Goal: Task Accomplishment & Management: Manage account settings

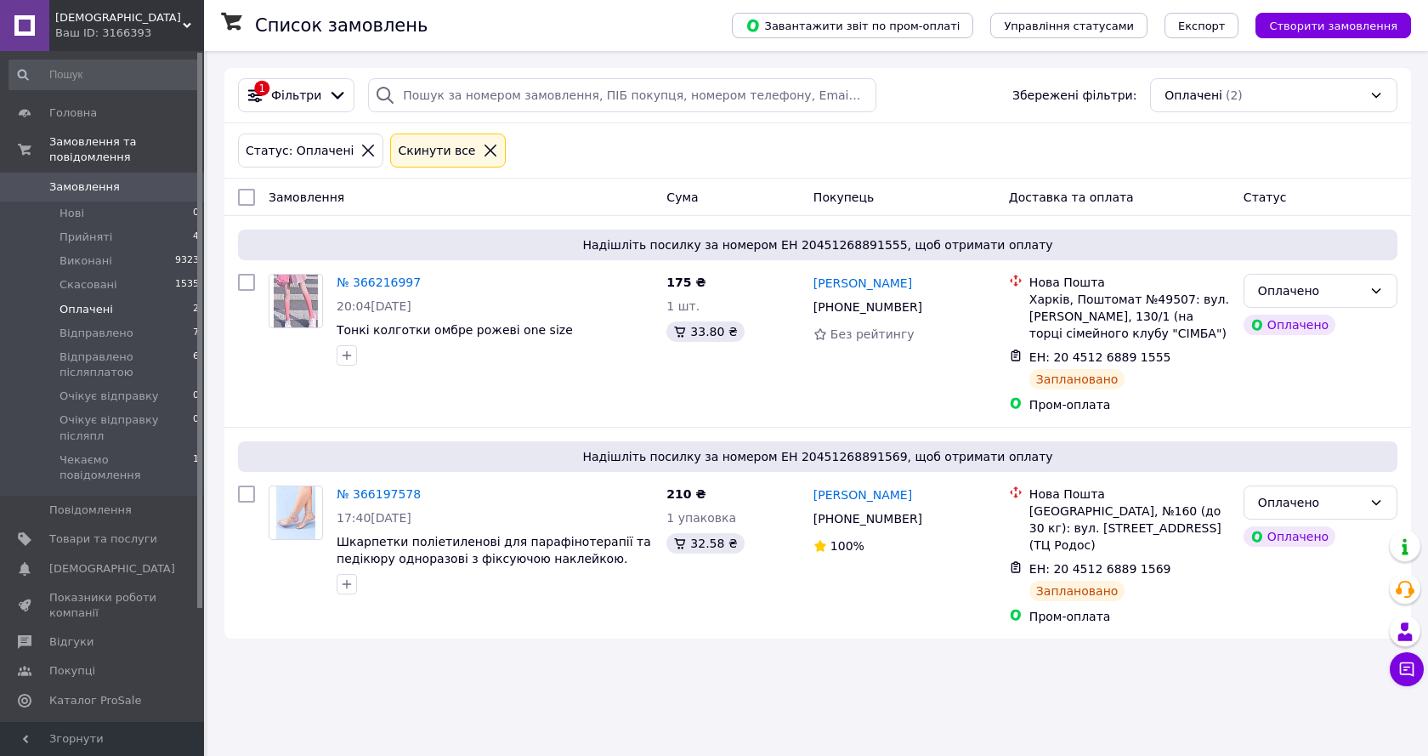
click at [77, 302] on span "Оплачені" at bounding box center [87, 309] width 54 height 15
click at [78, 179] on span "Замовлення" at bounding box center [84, 186] width 71 height 15
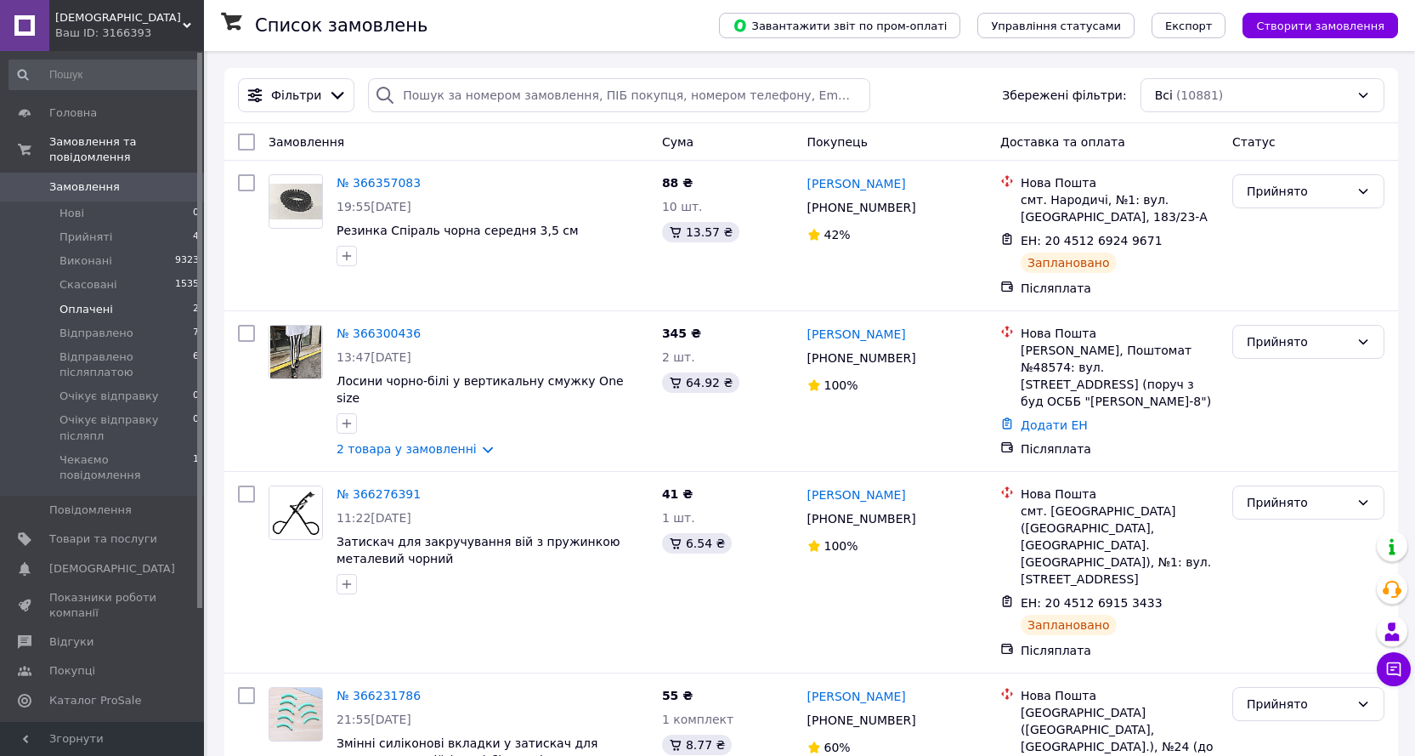
click at [66, 302] on span "Оплачені" at bounding box center [87, 309] width 54 height 15
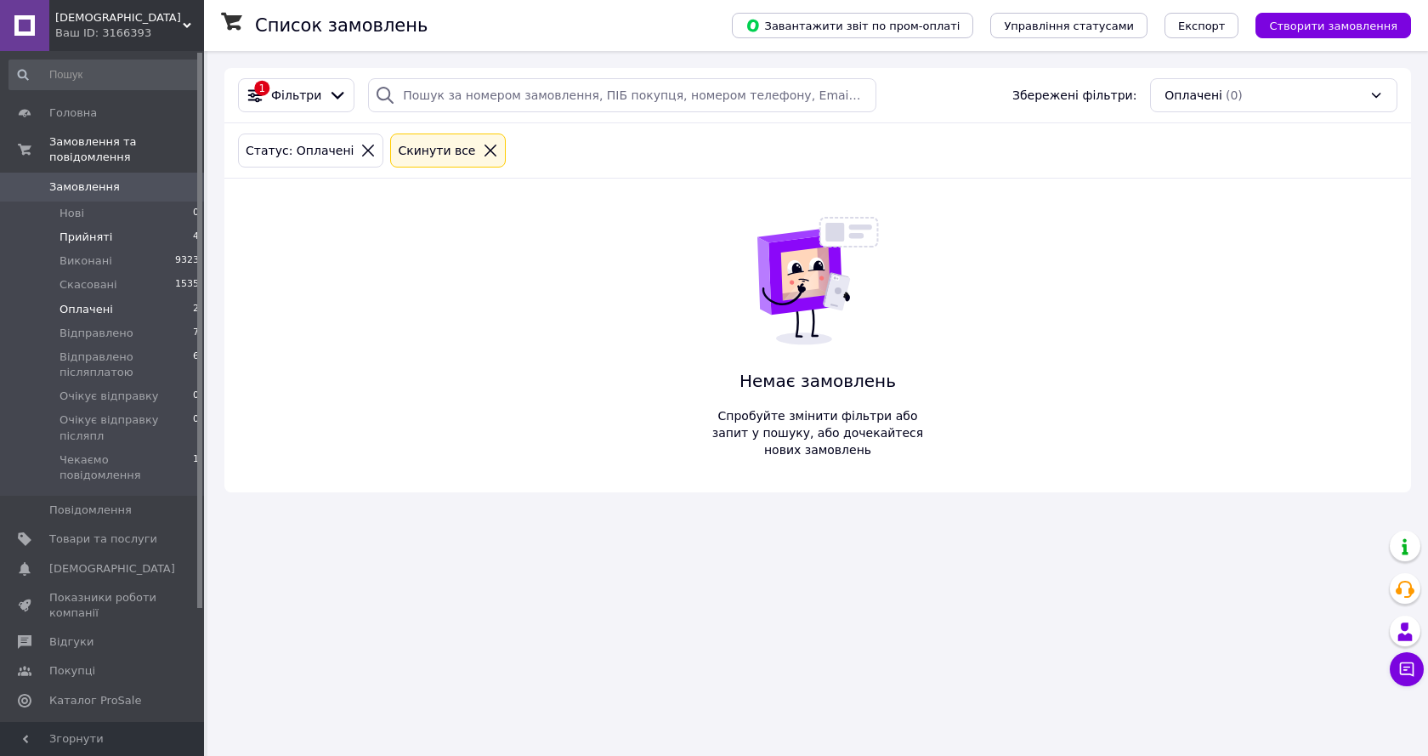
click at [85, 230] on span "Прийняті" at bounding box center [86, 237] width 53 height 15
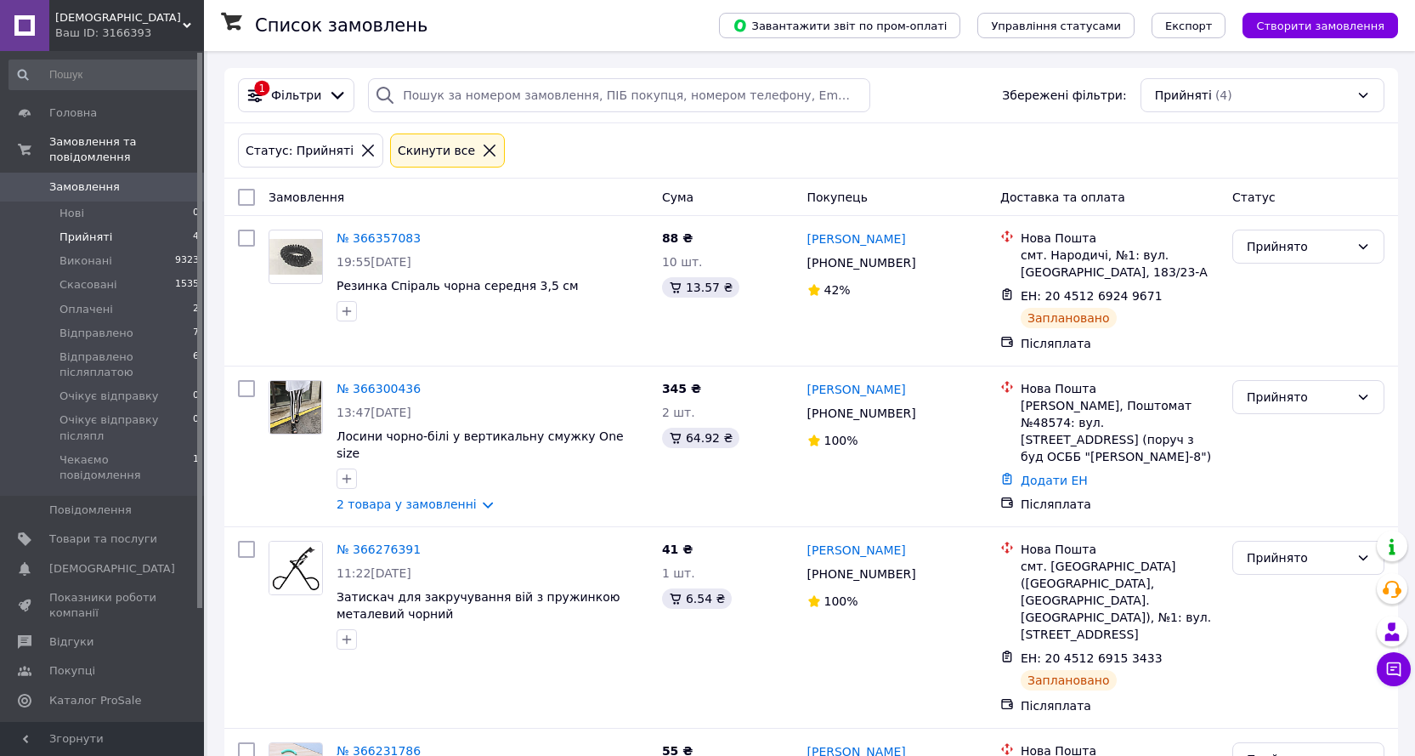
click at [120, 225] on li "Прийняті 4" at bounding box center [104, 237] width 209 height 24
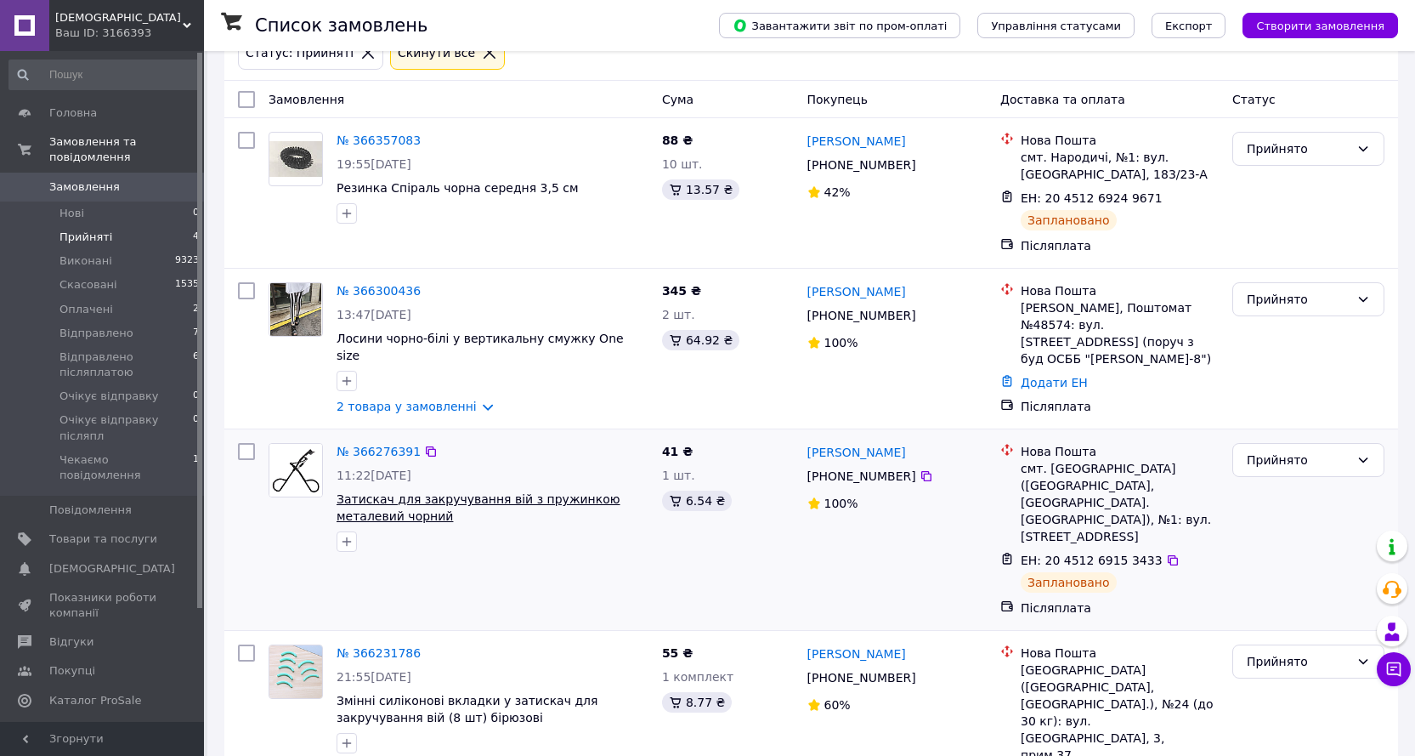
scroll to position [99, 0]
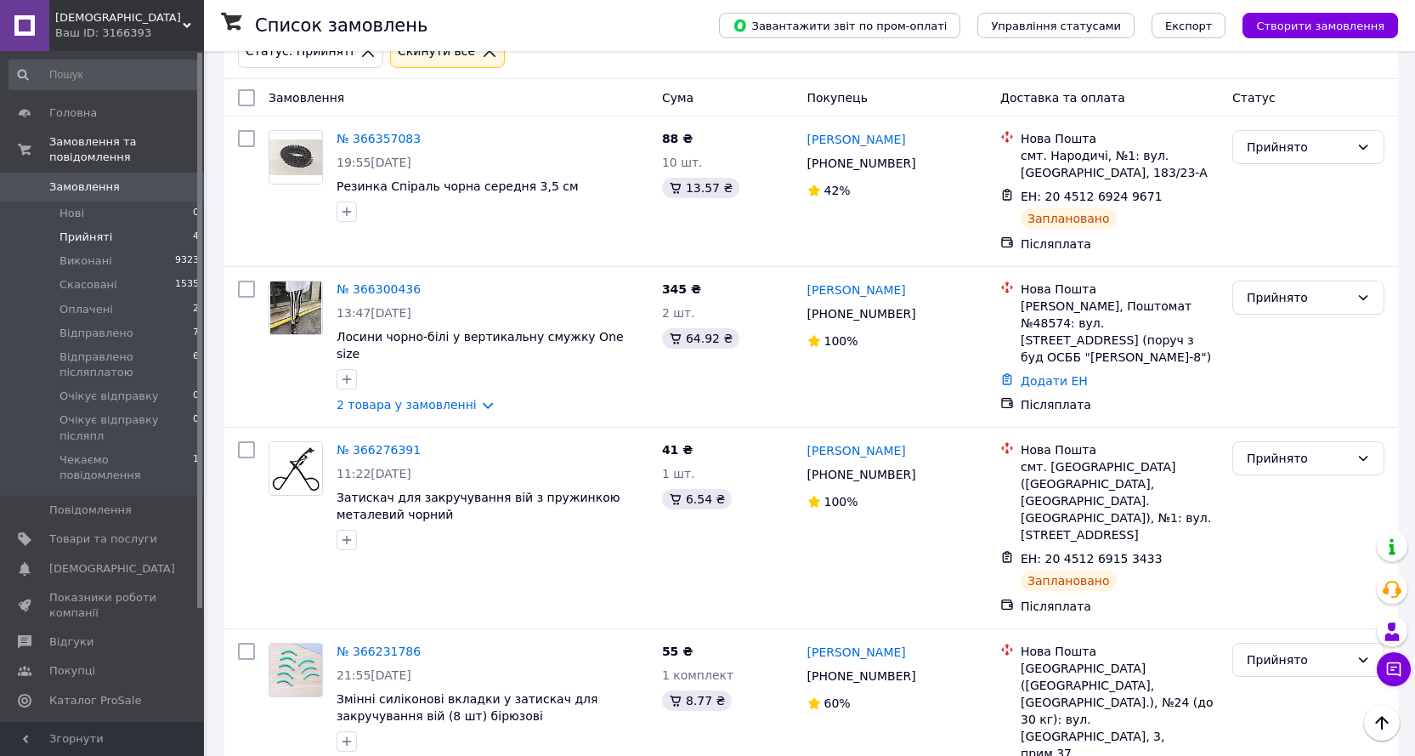
click at [66, 173] on link "Замовлення 0" at bounding box center [104, 187] width 209 height 29
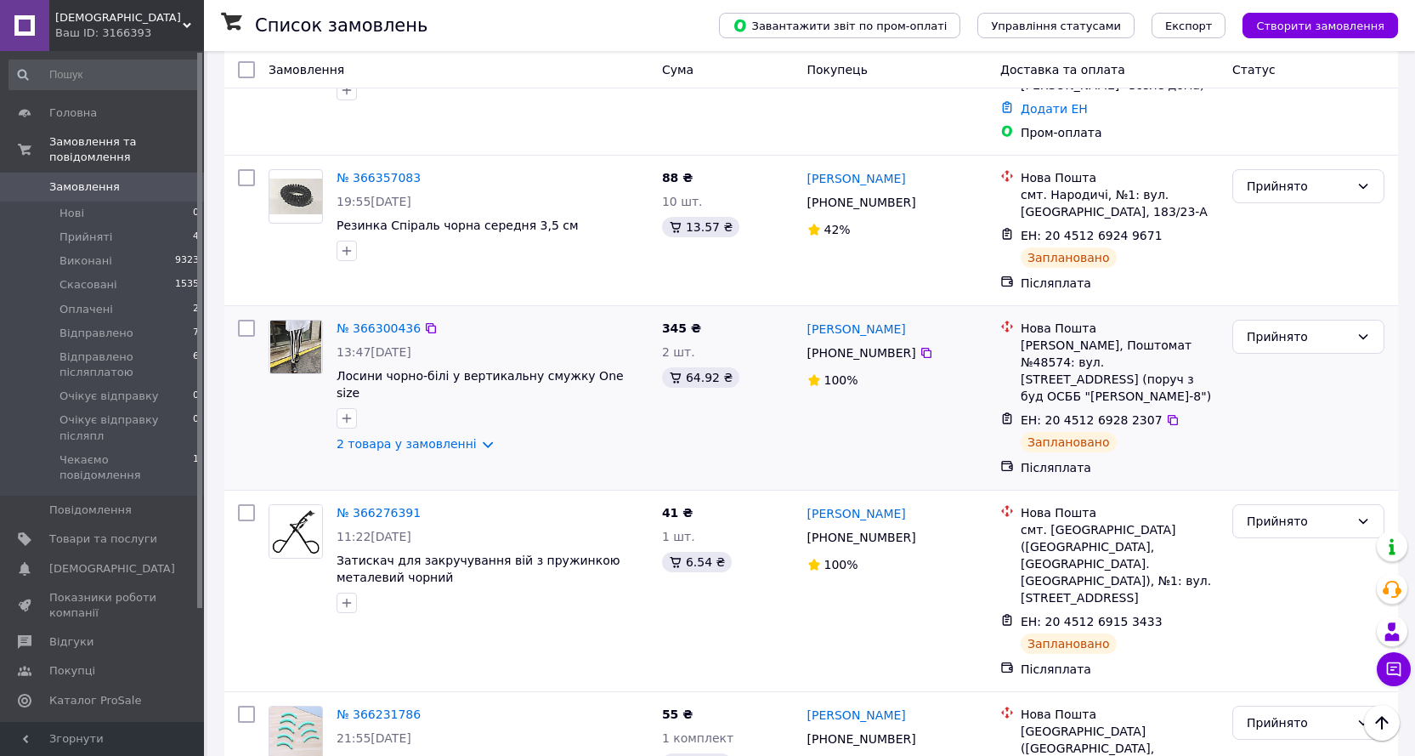
scroll to position [85, 0]
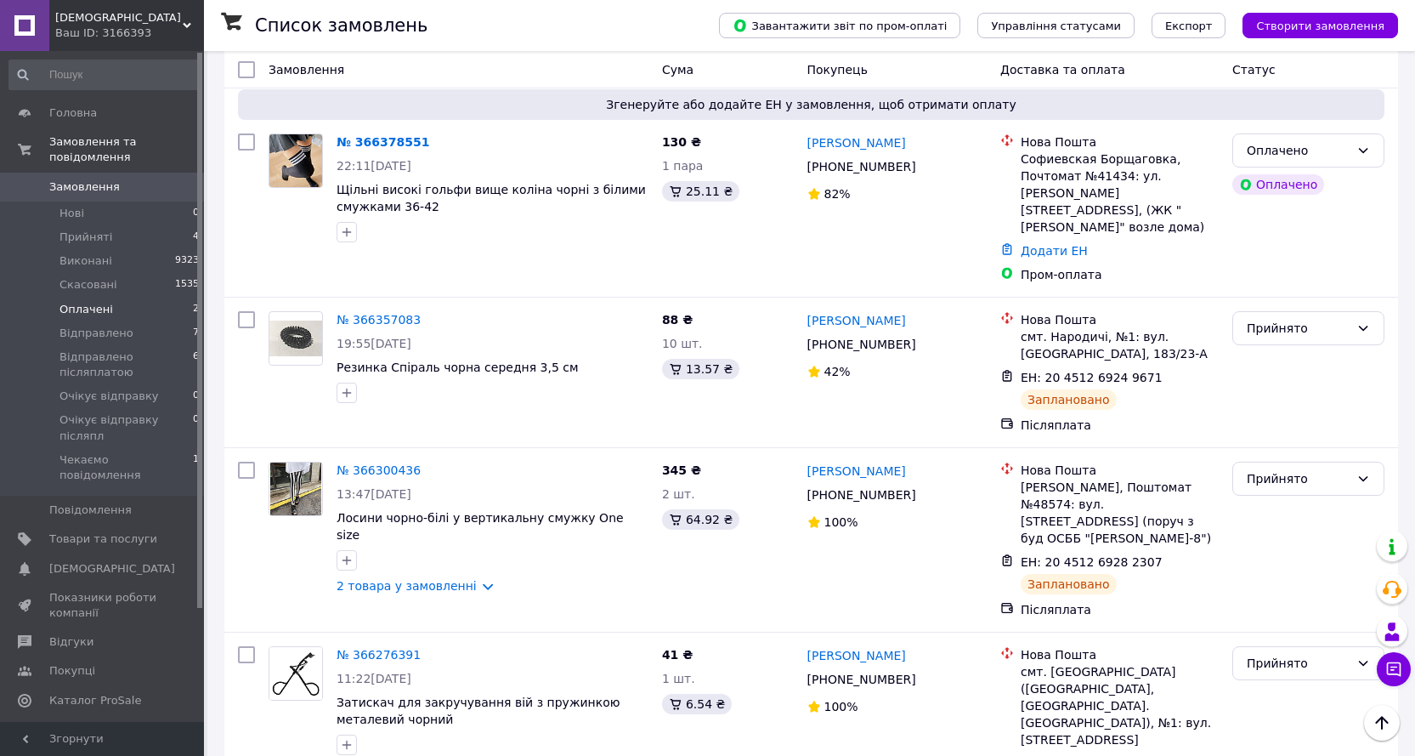
click at [84, 302] on span "Оплачені" at bounding box center [87, 309] width 54 height 15
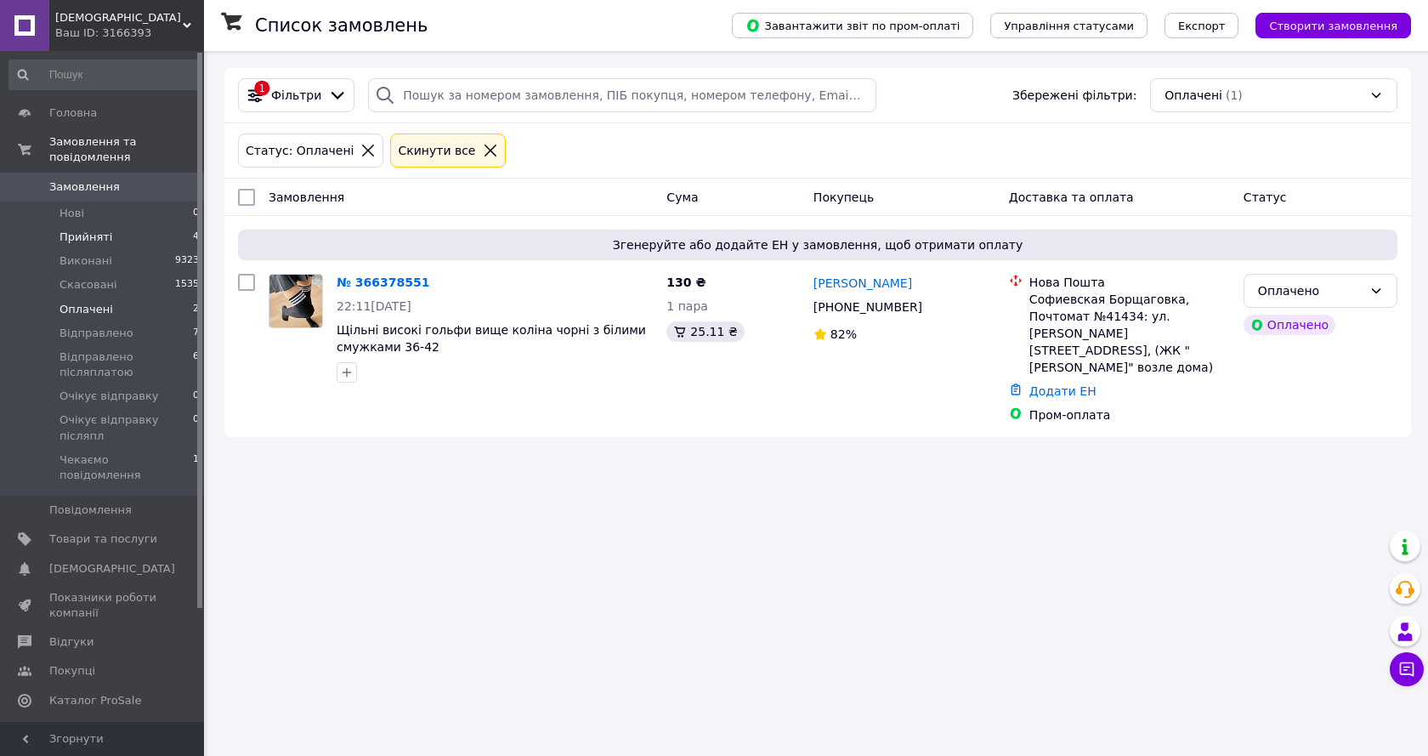
click at [65, 230] on span "Прийняті" at bounding box center [86, 237] width 53 height 15
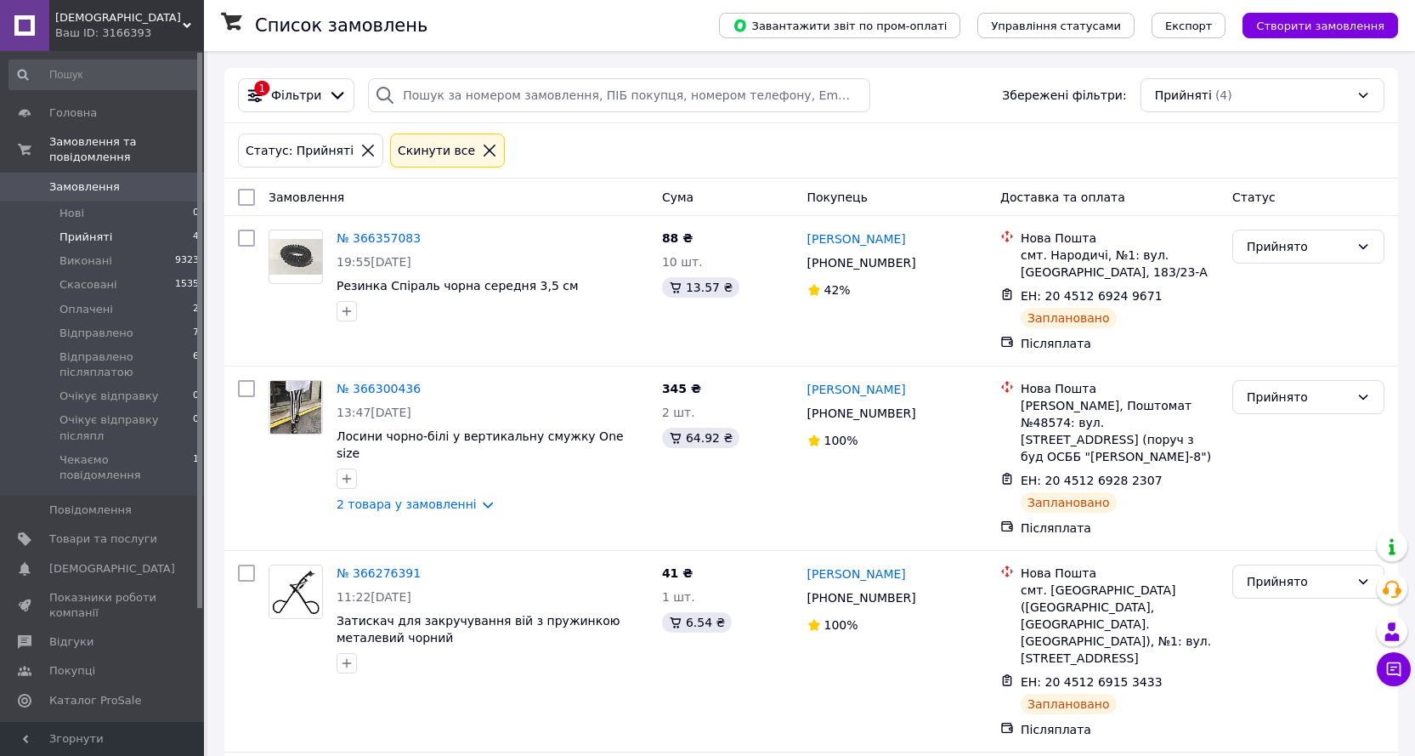
click at [65, 179] on span "Замовлення" at bounding box center [84, 186] width 71 height 15
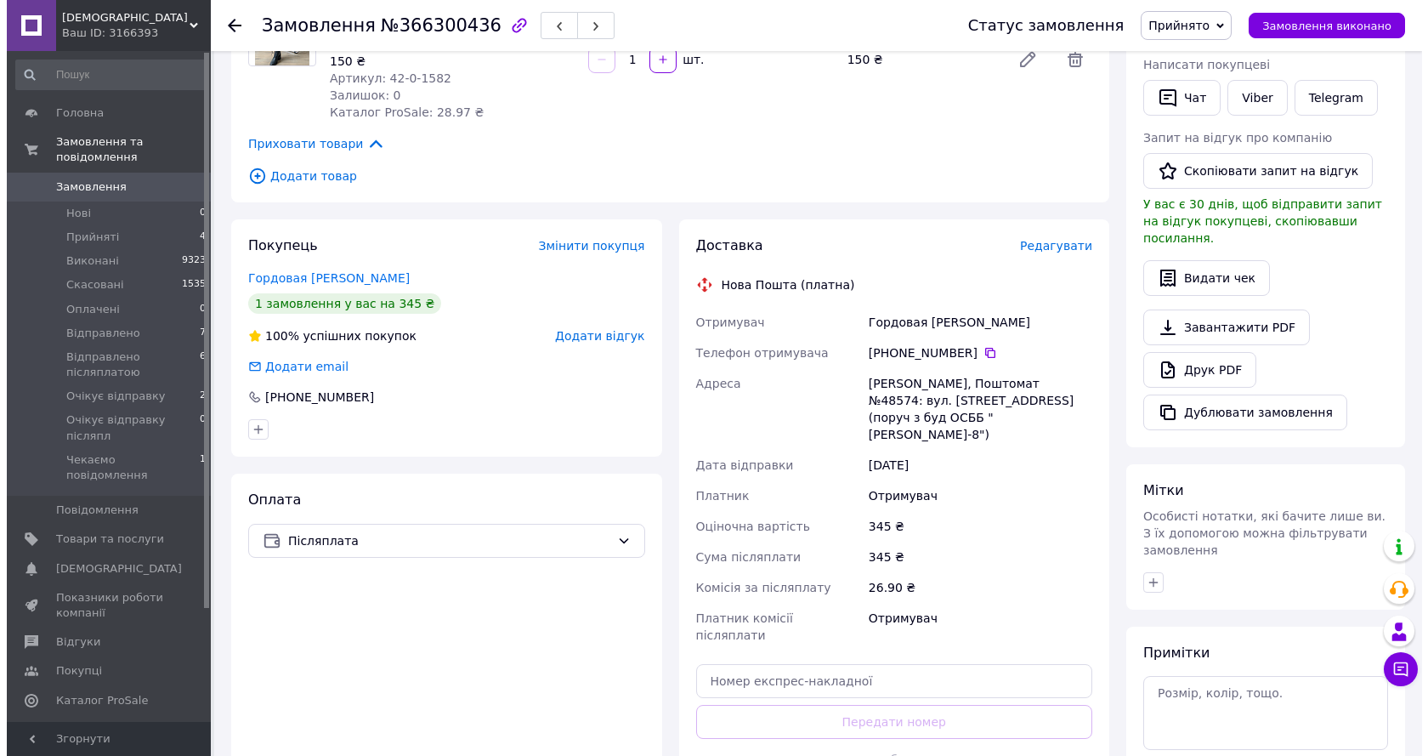
scroll to position [340, 0]
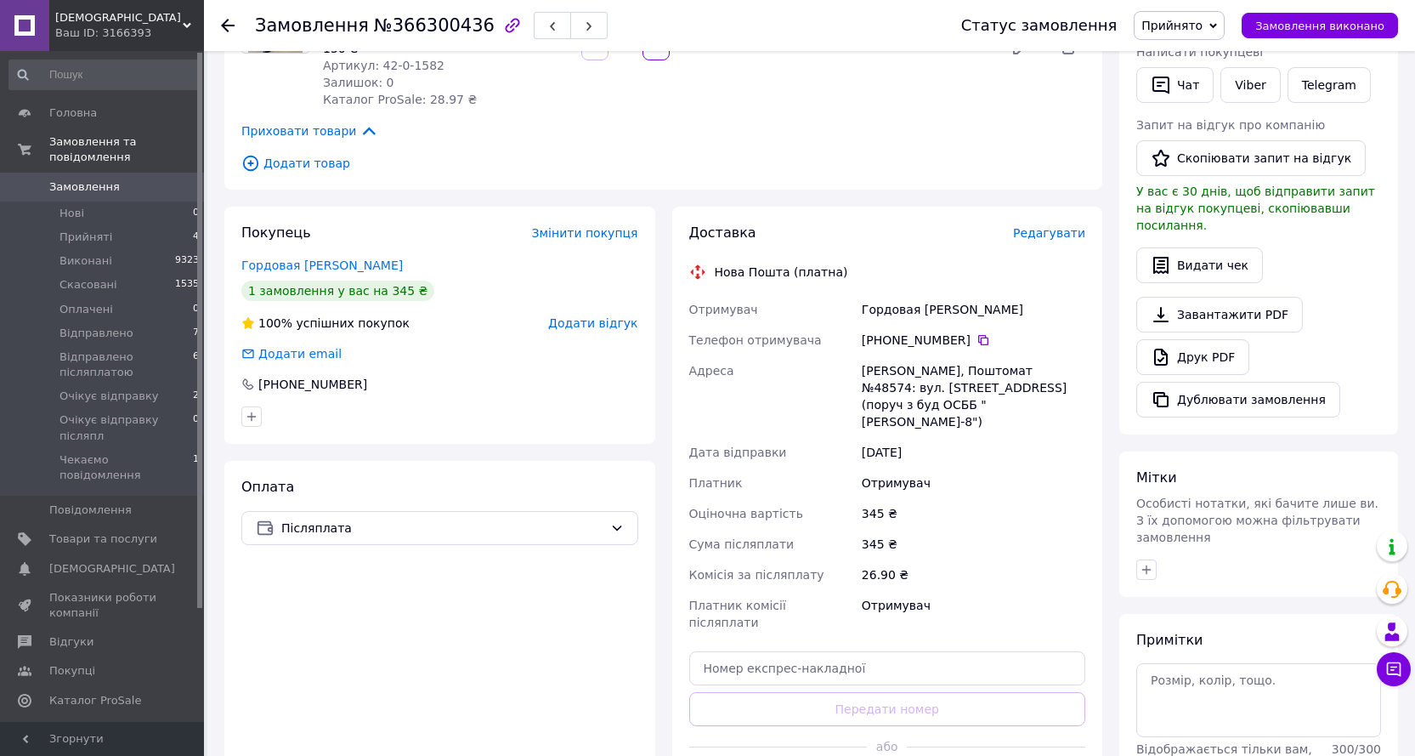
click at [1058, 237] on span "Редагувати" at bounding box center [1049, 233] width 72 height 14
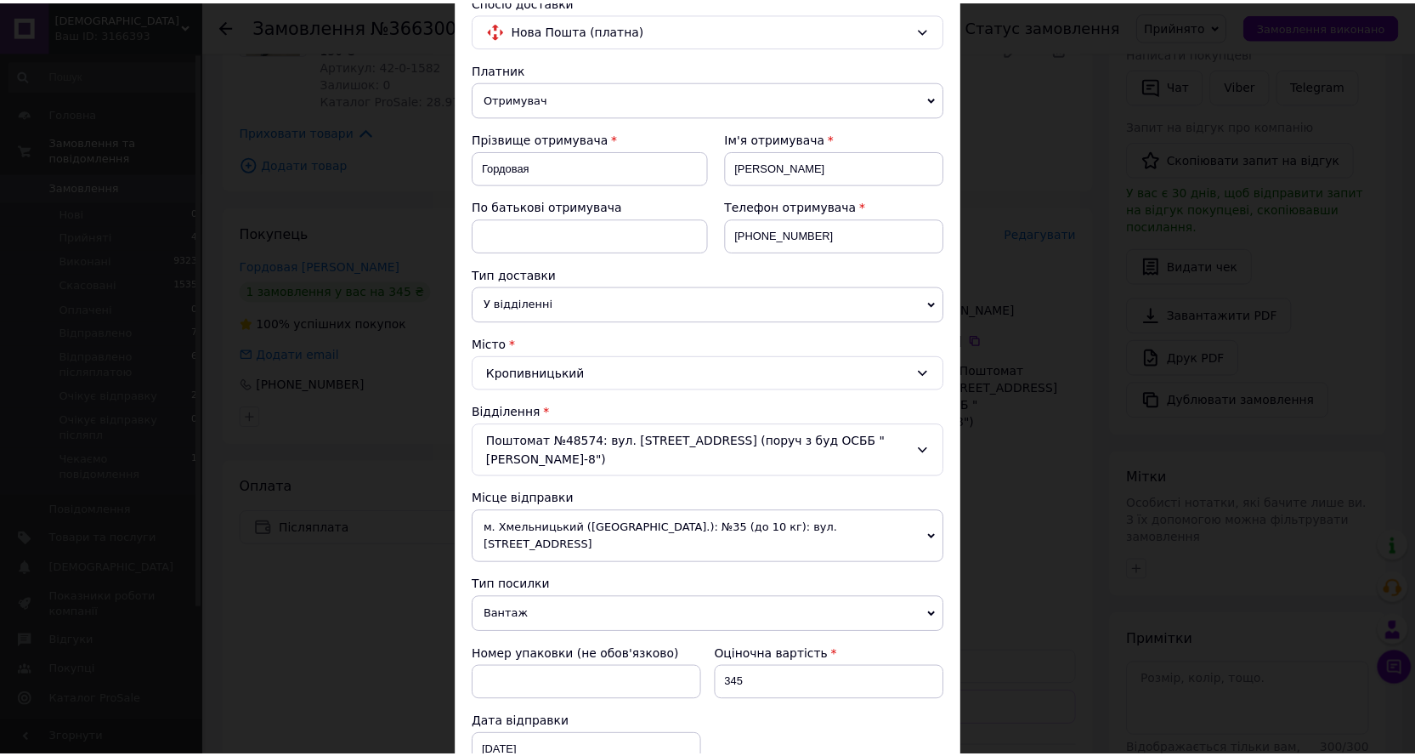
scroll to position [0, 0]
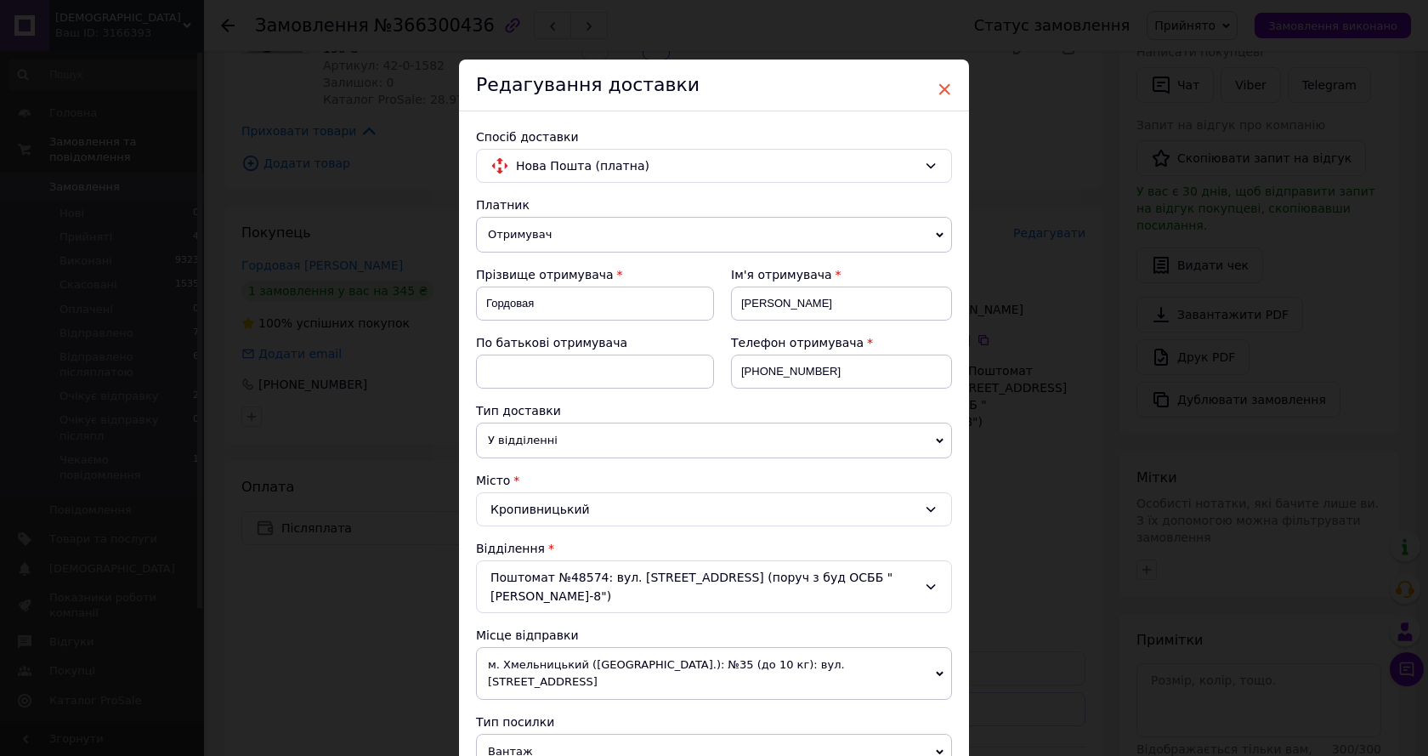
click at [944, 79] on span "×" at bounding box center [944, 89] width 15 height 29
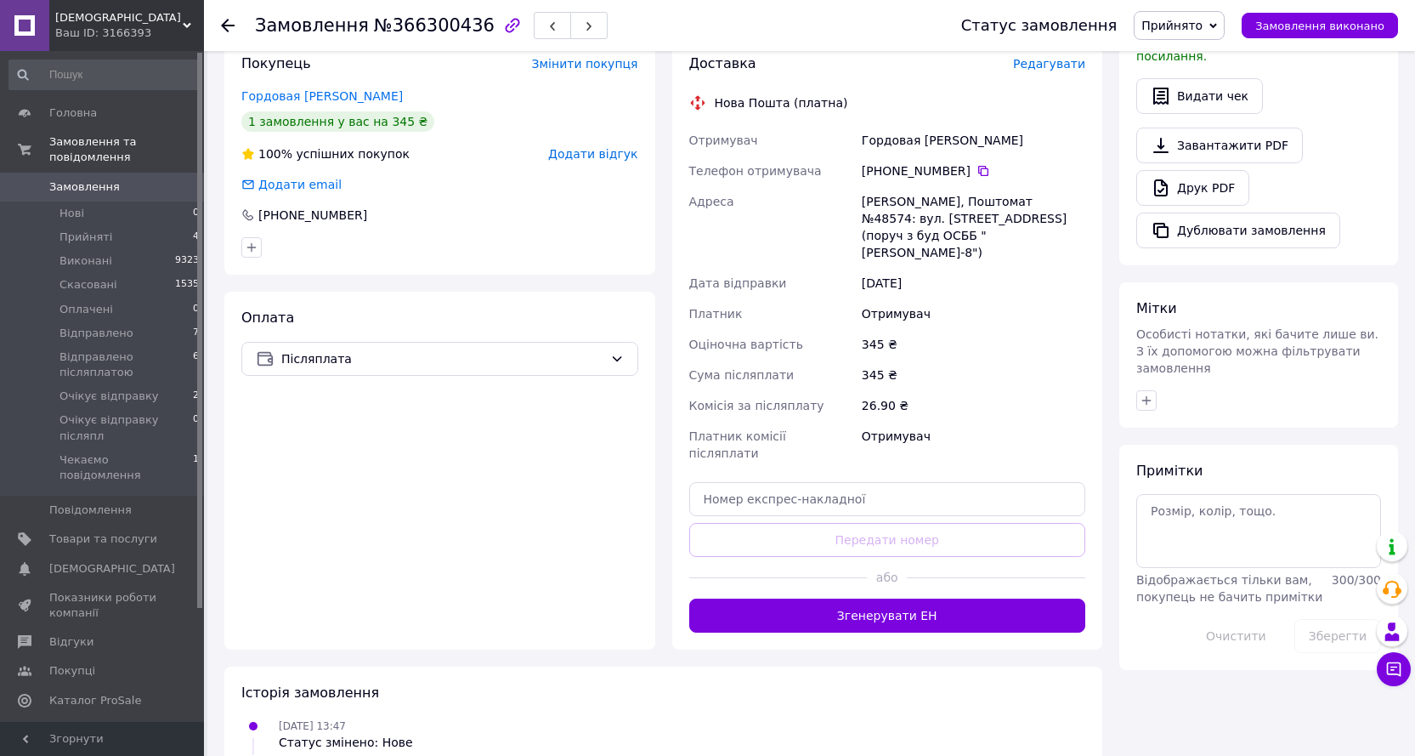
scroll to position [510, 0]
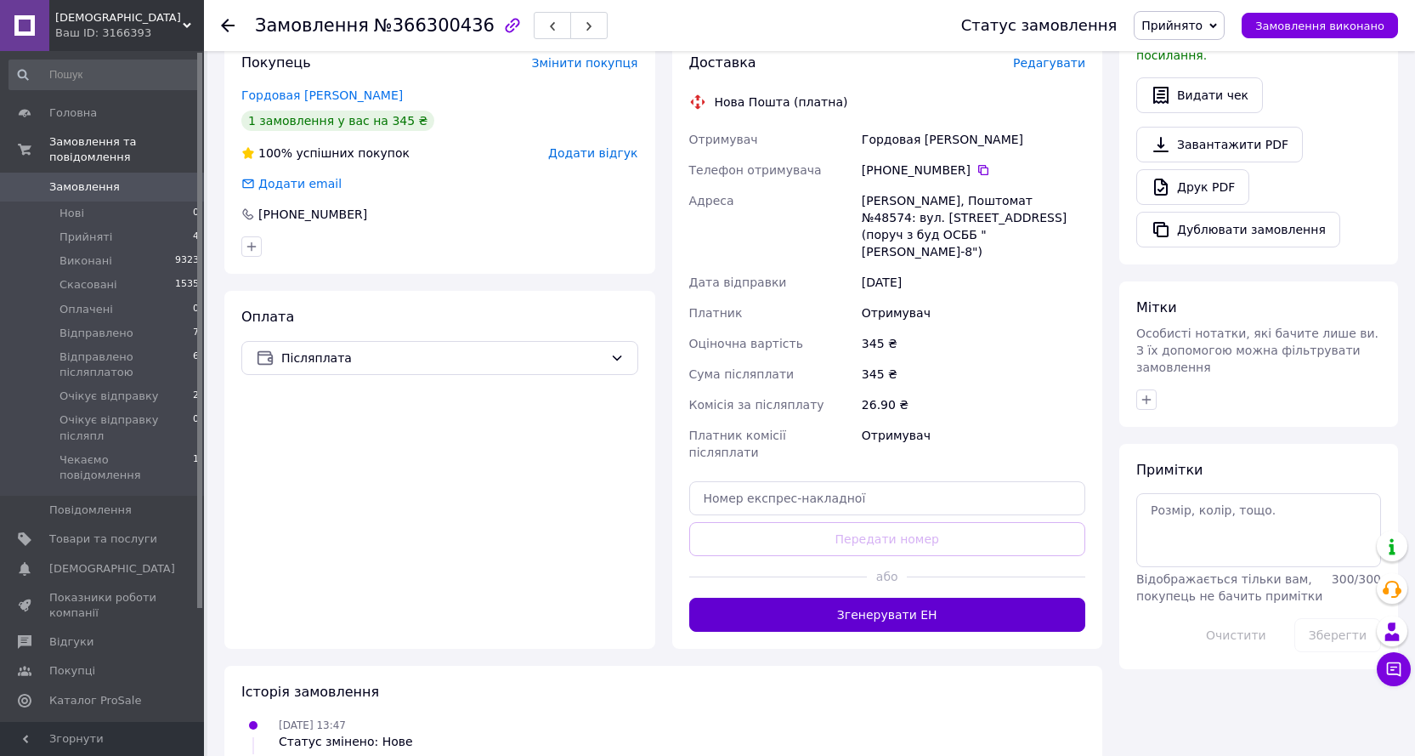
click at [868, 598] on button "Згенерувати ЕН" at bounding box center [887, 615] width 397 height 34
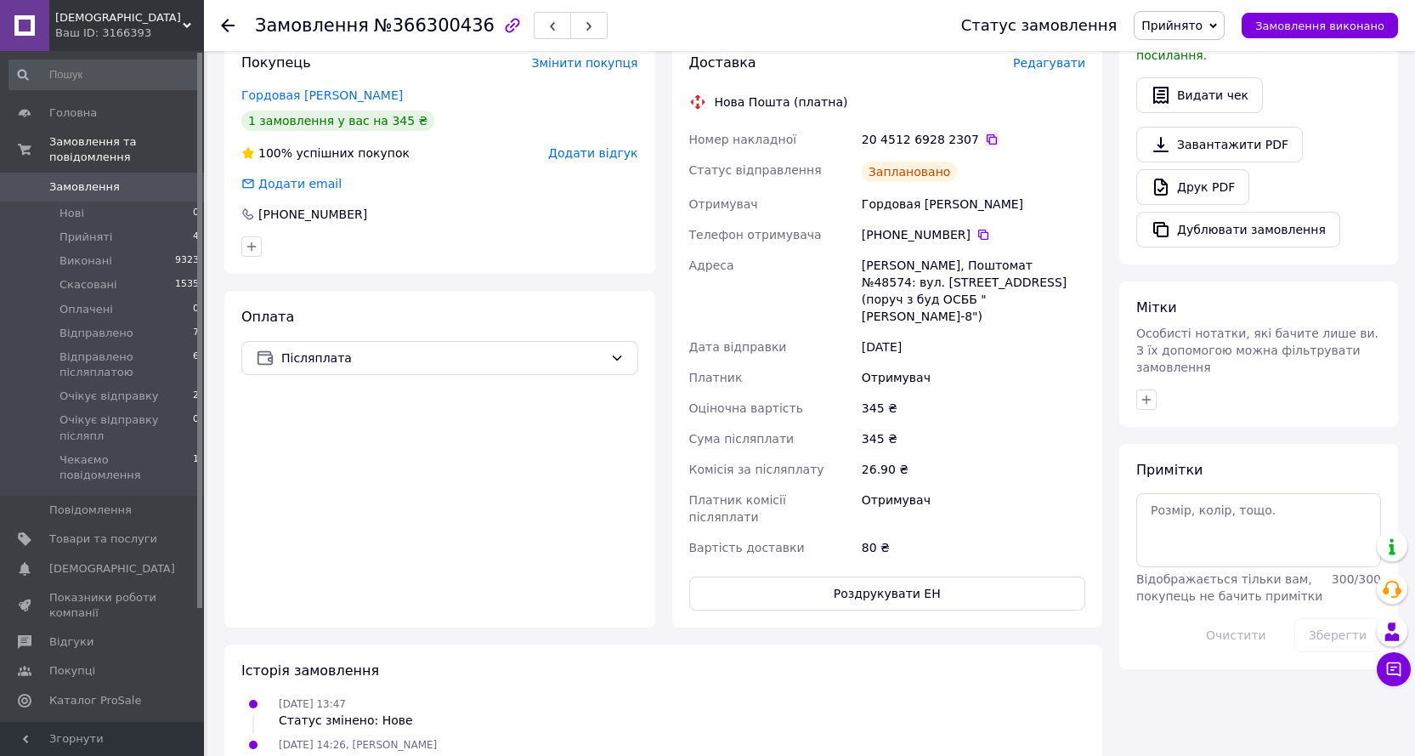
click at [985, 133] on icon at bounding box center [992, 140] width 14 height 14
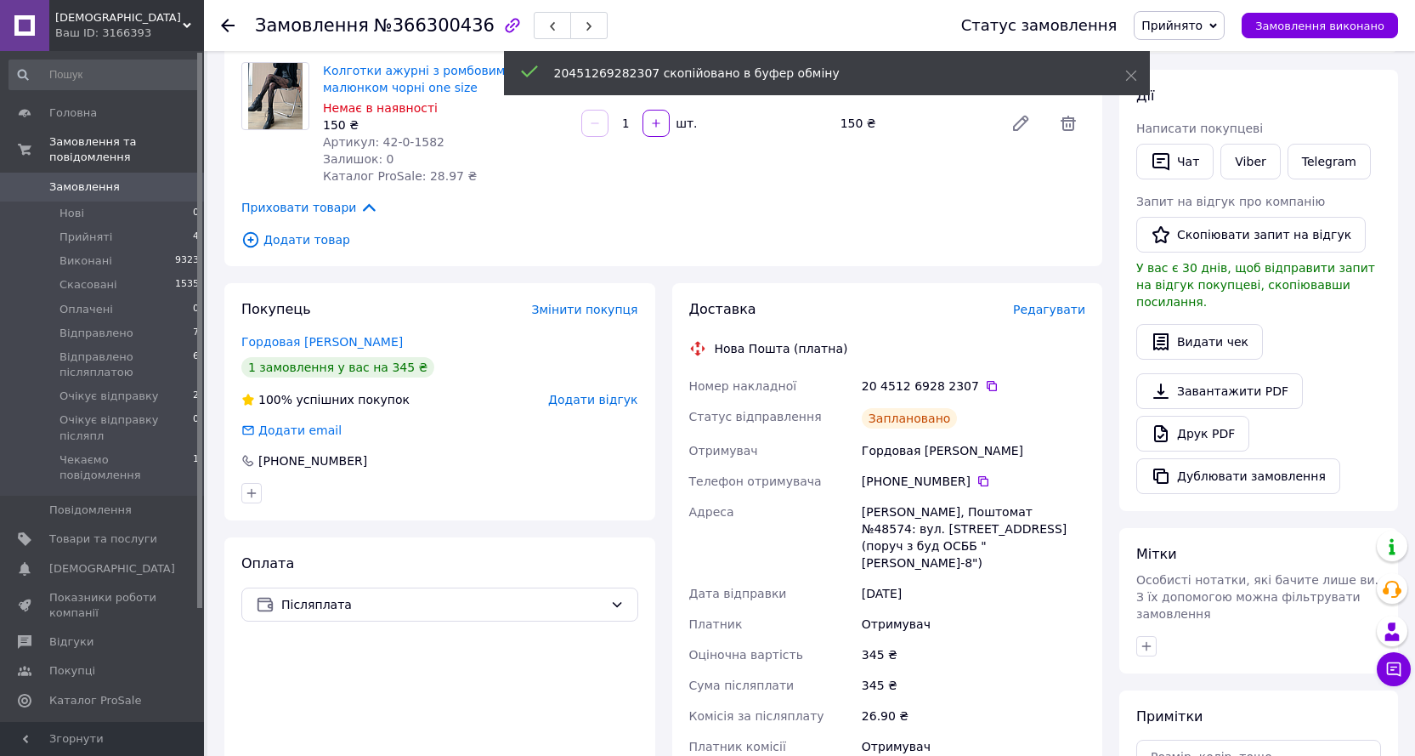
scroll to position [255, 0]
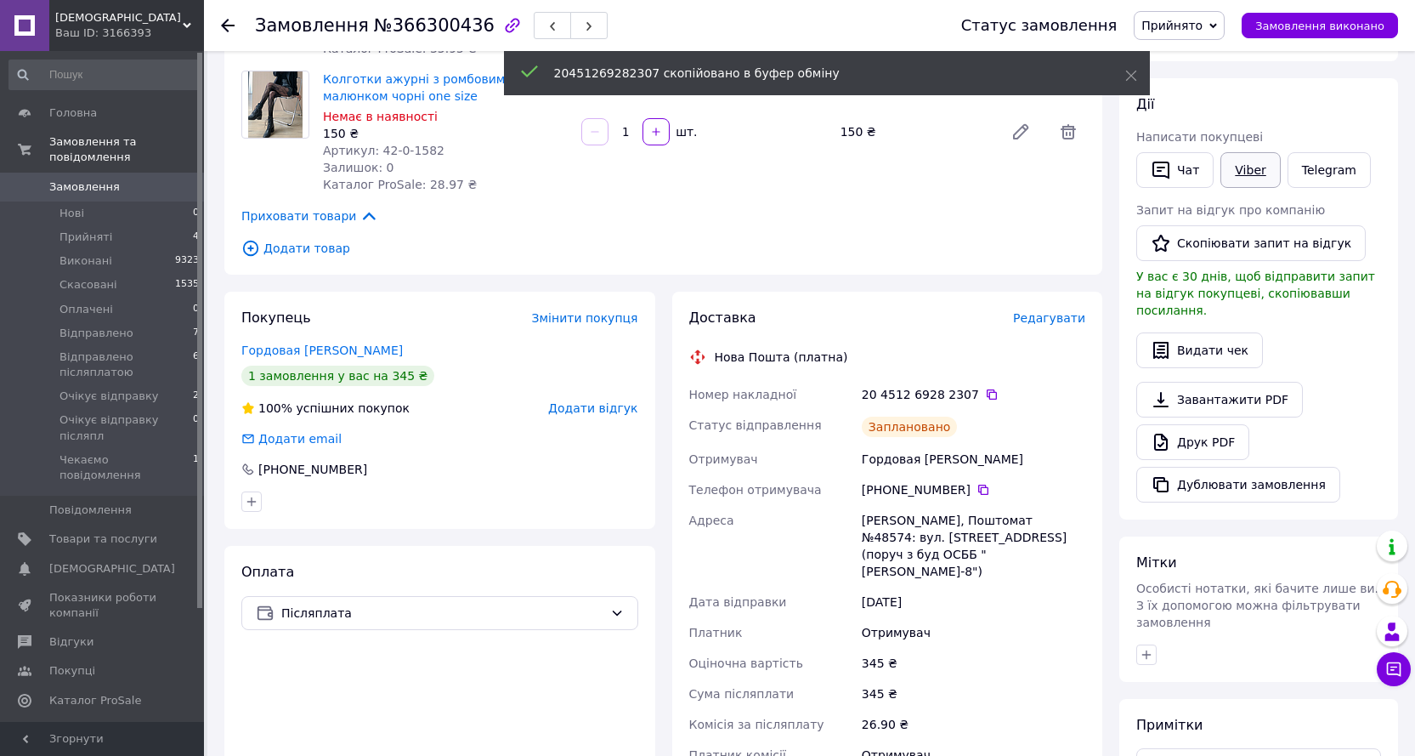
click at [1256, 167] on link "Viber" at bounding box center [1251, 170] width 60 height 36
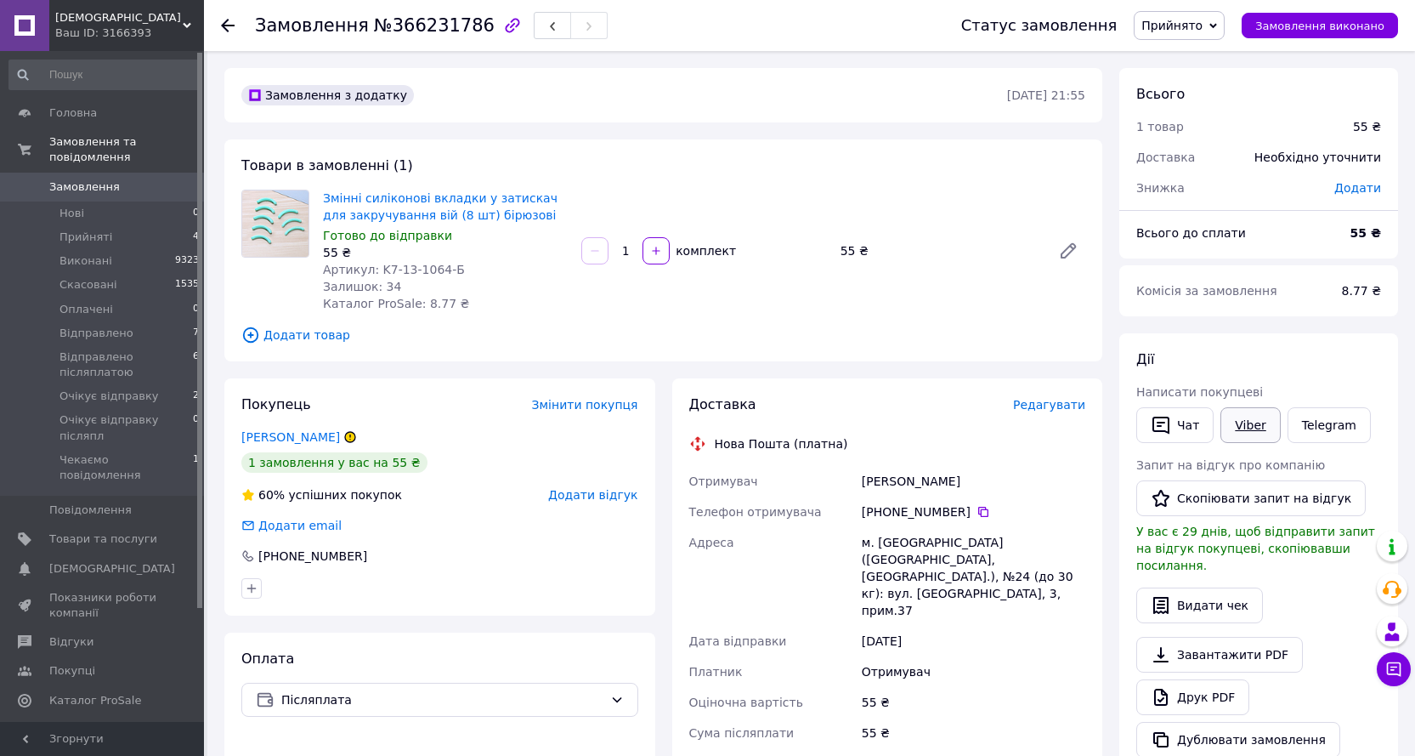
click at [1254, 415] on link "Viber" at bounding box center [1251, 425] width 60 height 36
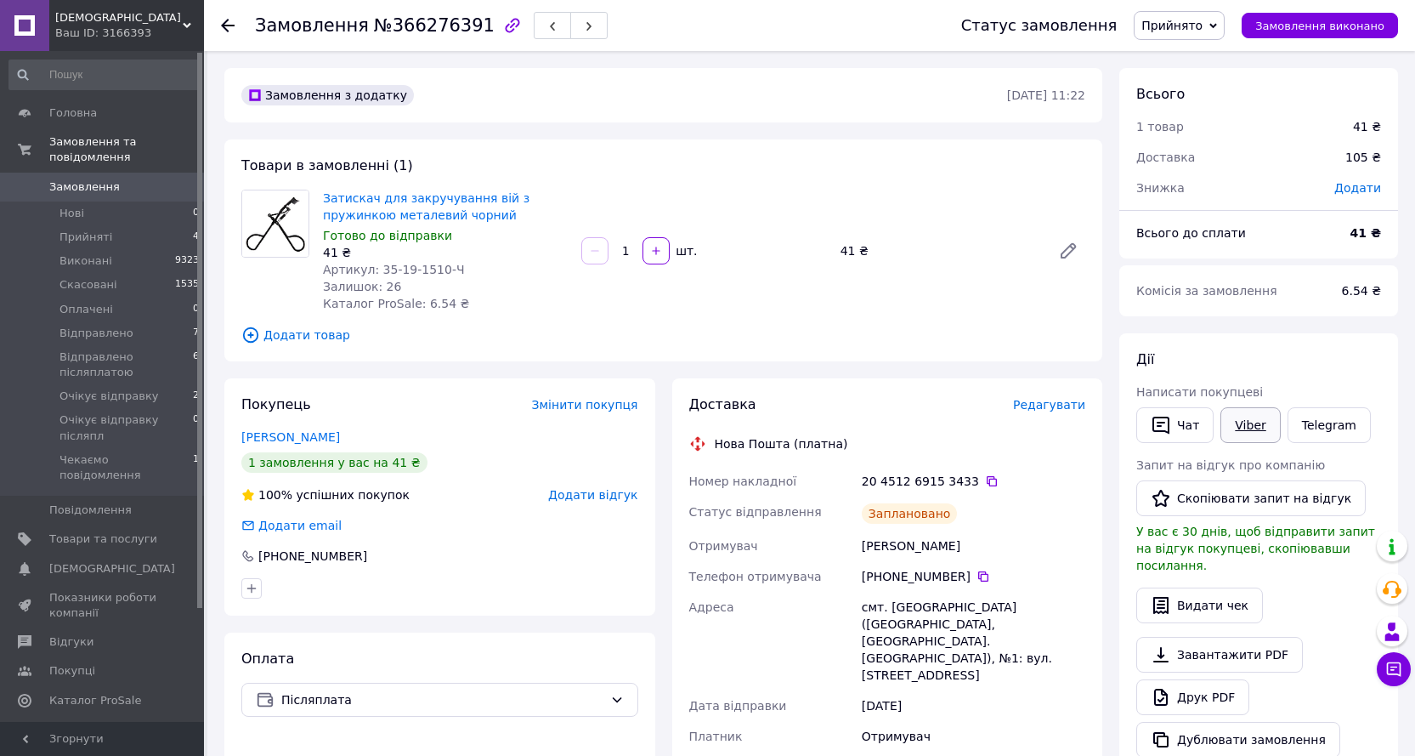
click at [1249, 420] on link "Viber" at bounding box center [1251, 425] width 60 height 36
click at [1246, 428] on link "Viber" at bounding box center [1251, 425] width 60 height 36
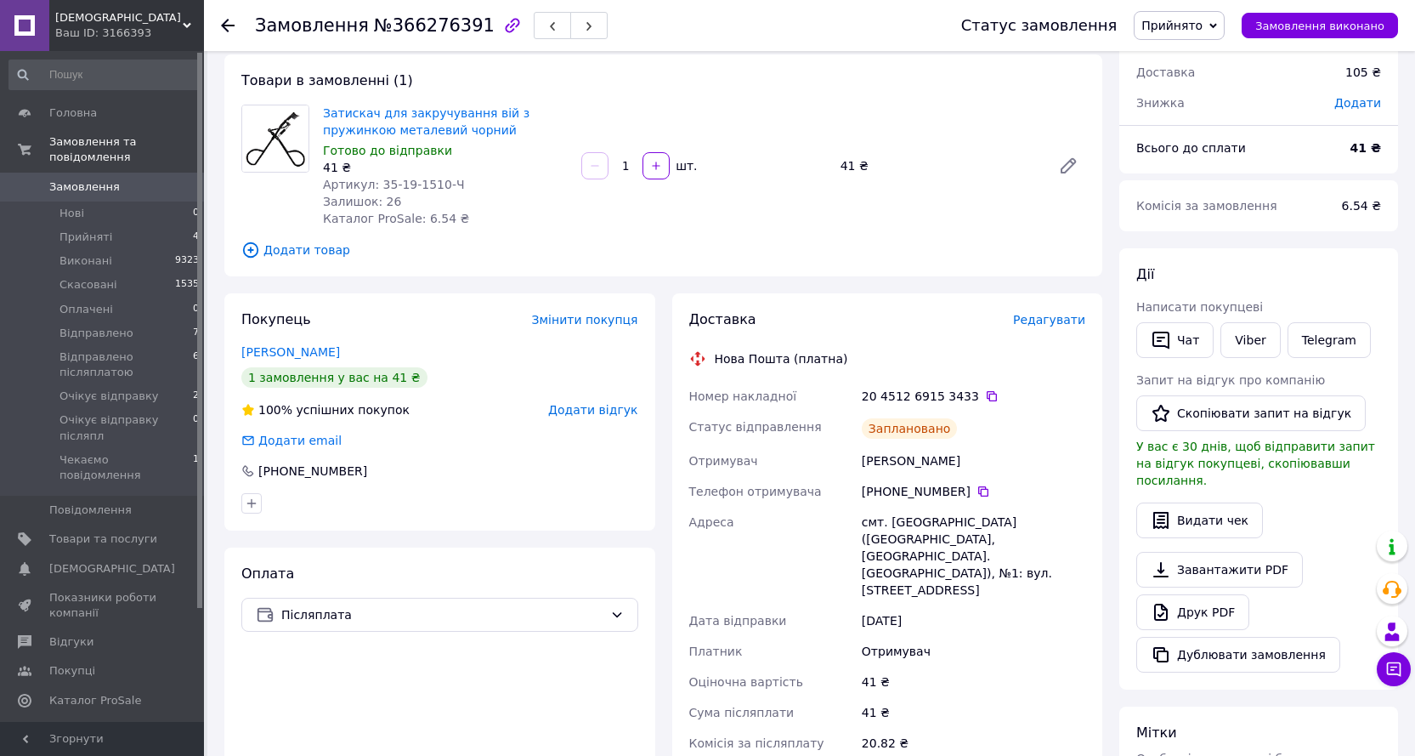
click at [109, 20] on span "[DEMOGRAPHIC_DATA]" at bounding box center [119, 17] width 128 height 15
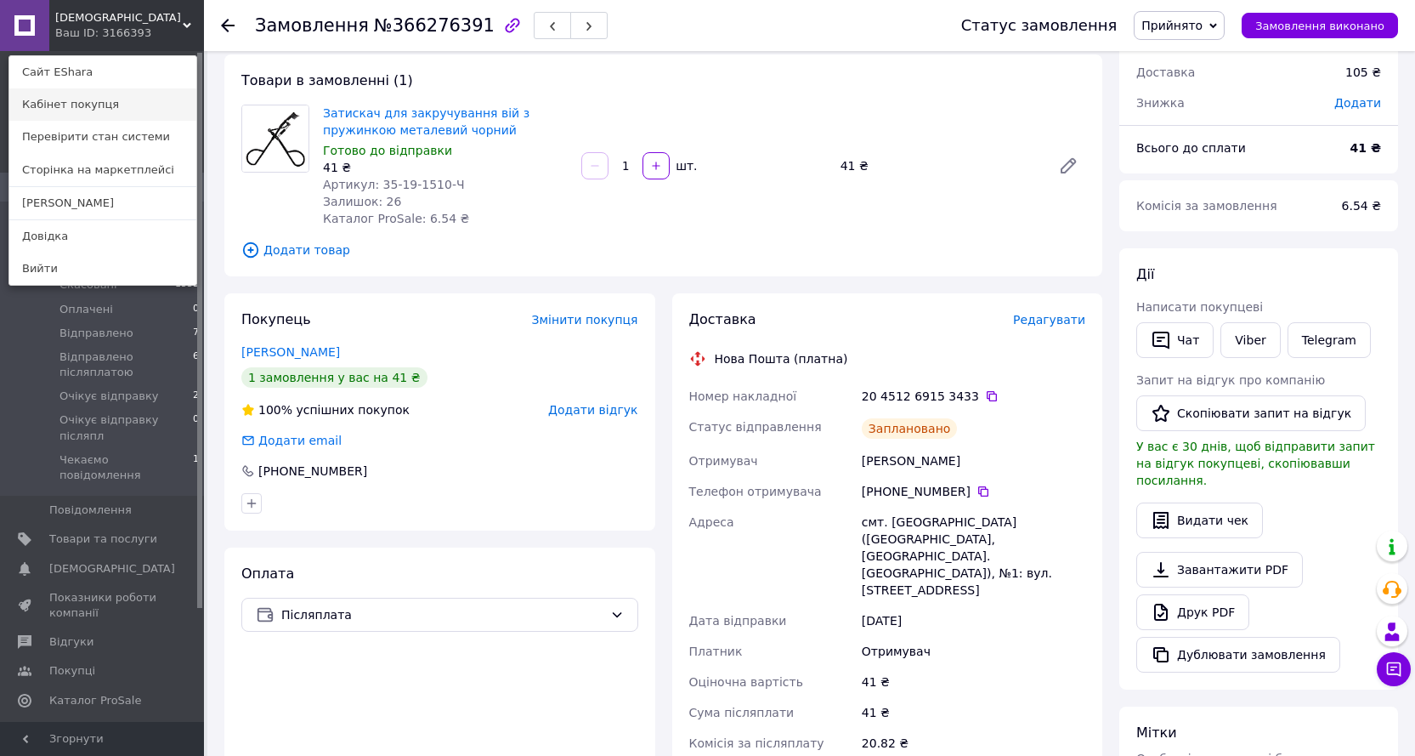
click at [82, 97] on link "Кабінет покупця" at bounding box center [102, 104] width 187 height 32
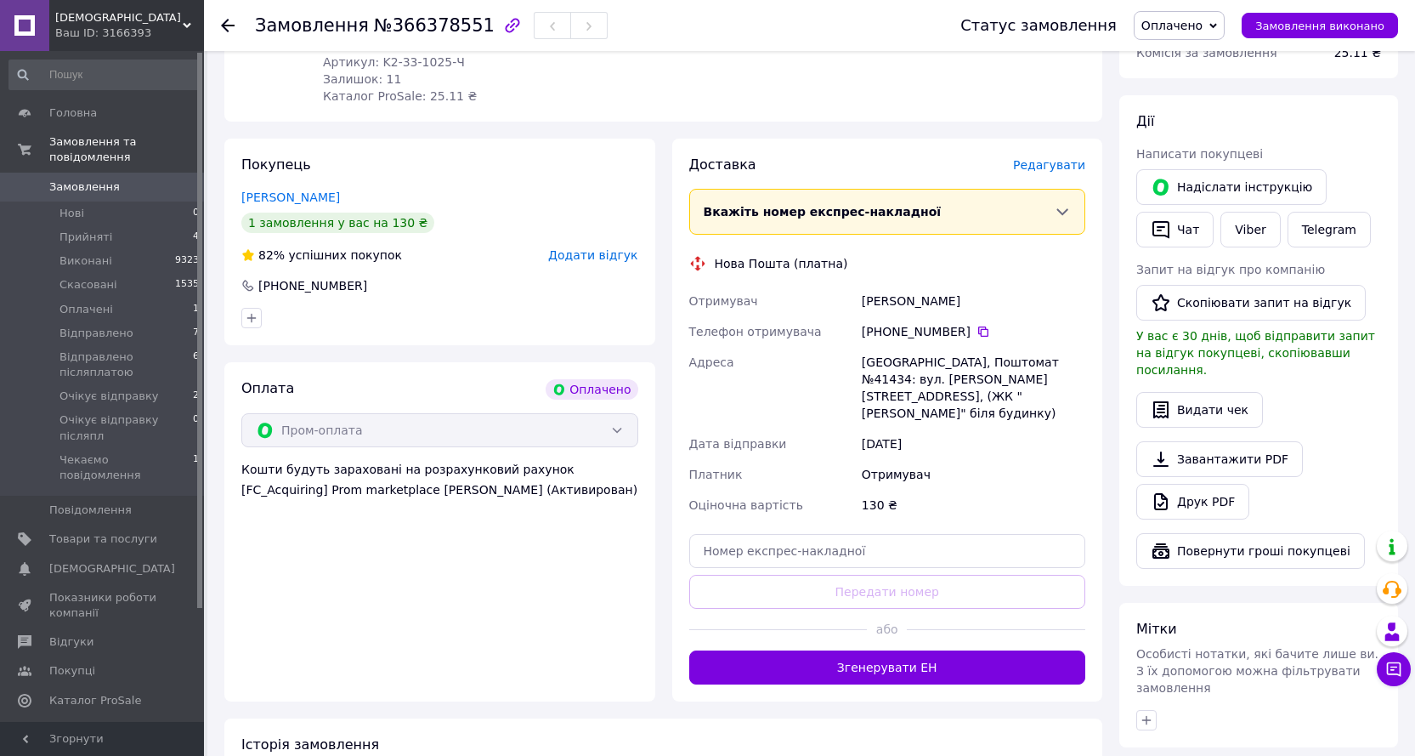
scroll to position [680, 0]
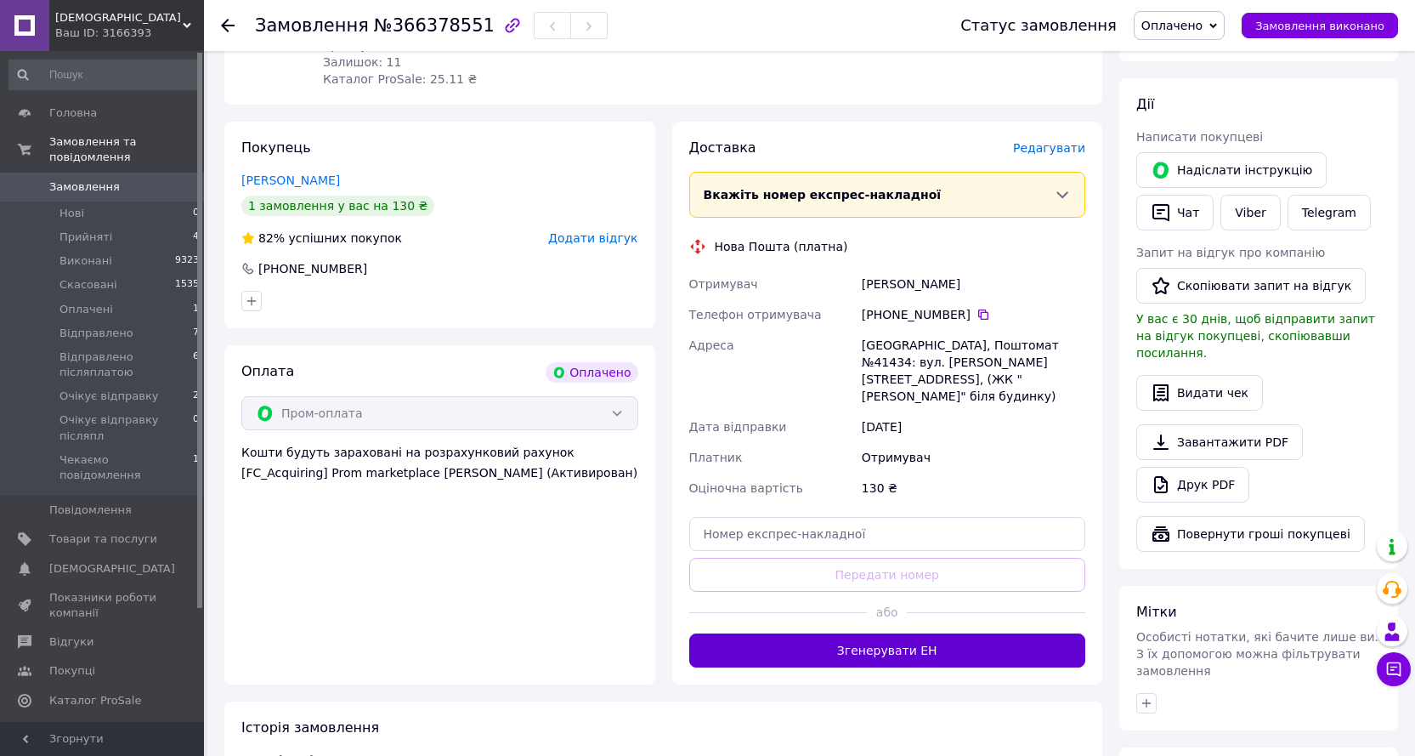
click at [903, 633] on button "Згенерувати ЕН" at bounding box center [887, 650] width 397 height 34
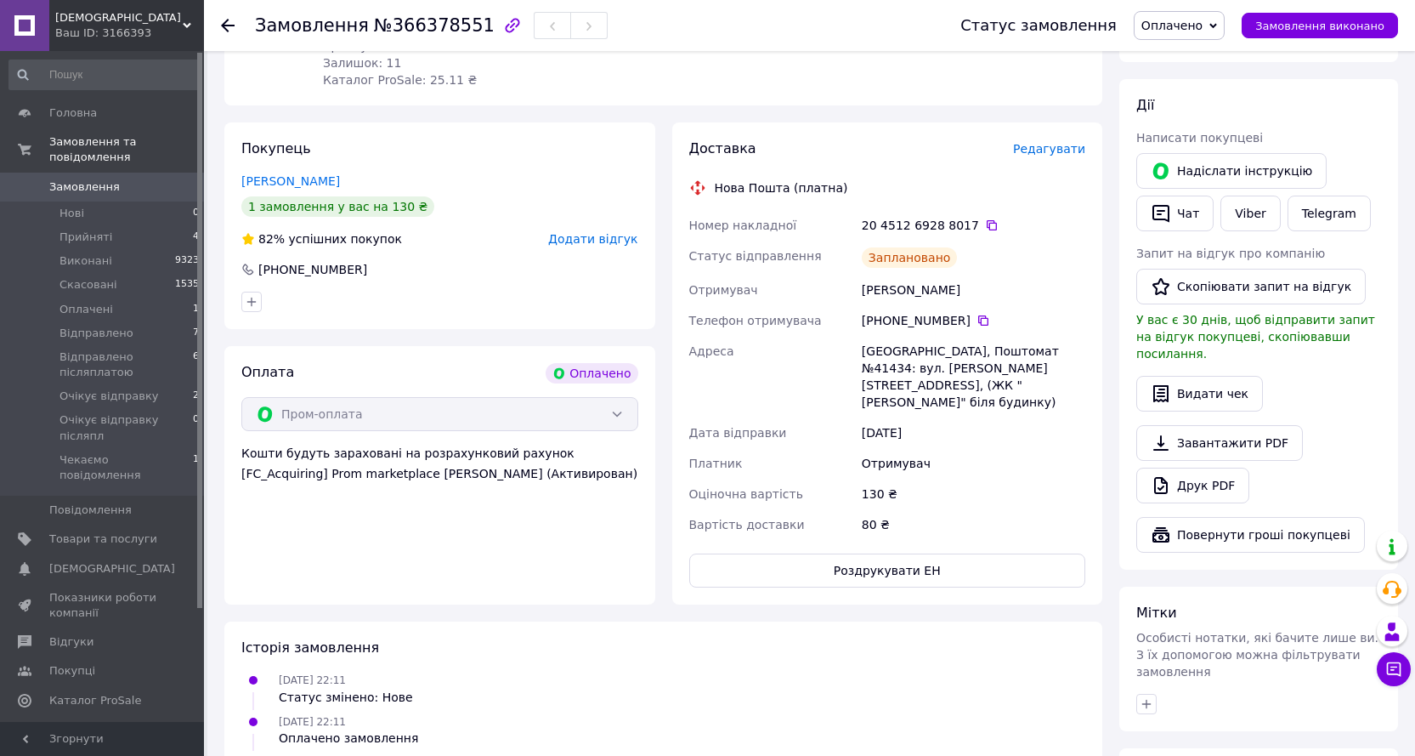
scroll to position [425, 0]
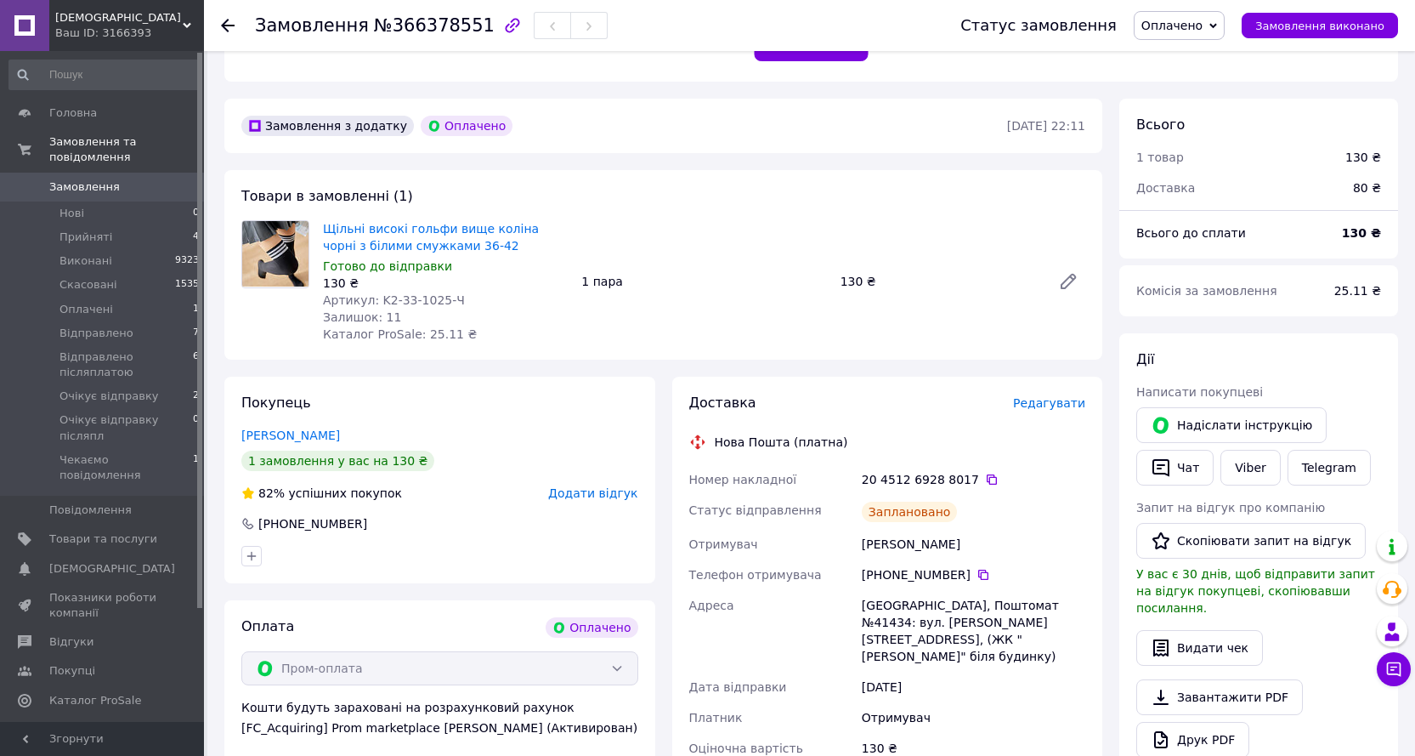
click at [1203, 20] on span "Оплачено" at bounding box center [1172, 26] width 61 height 14
click at [1214, 179] on li "Очікує відправку" at bounding box center [1218, 187] width 167 height 26
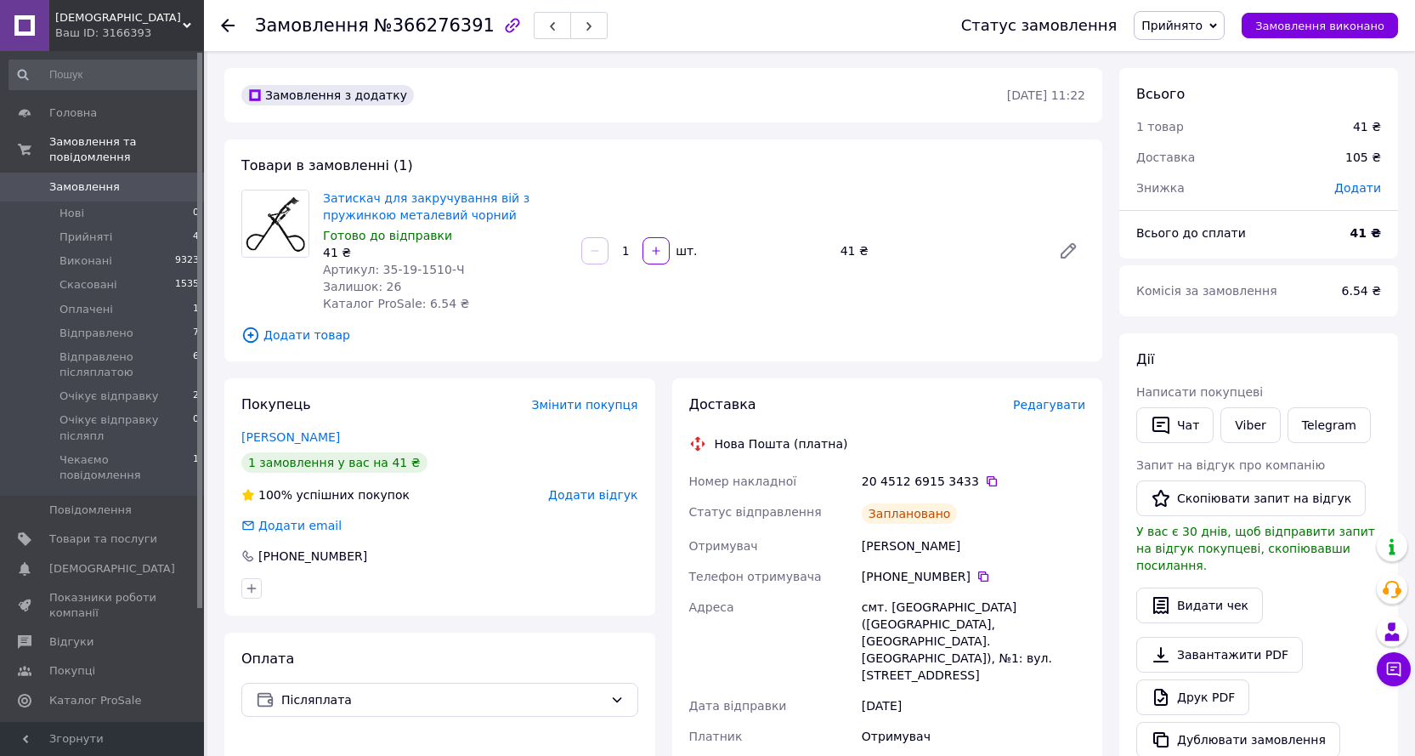
click at [1182, 14] on span "Прийнято" at bounding box center [1179, 25] width 91 height 29
click at [1210, 163] on li "Очікує відправку післяпл" at bounding box center [1218, 169] width 167 height 26
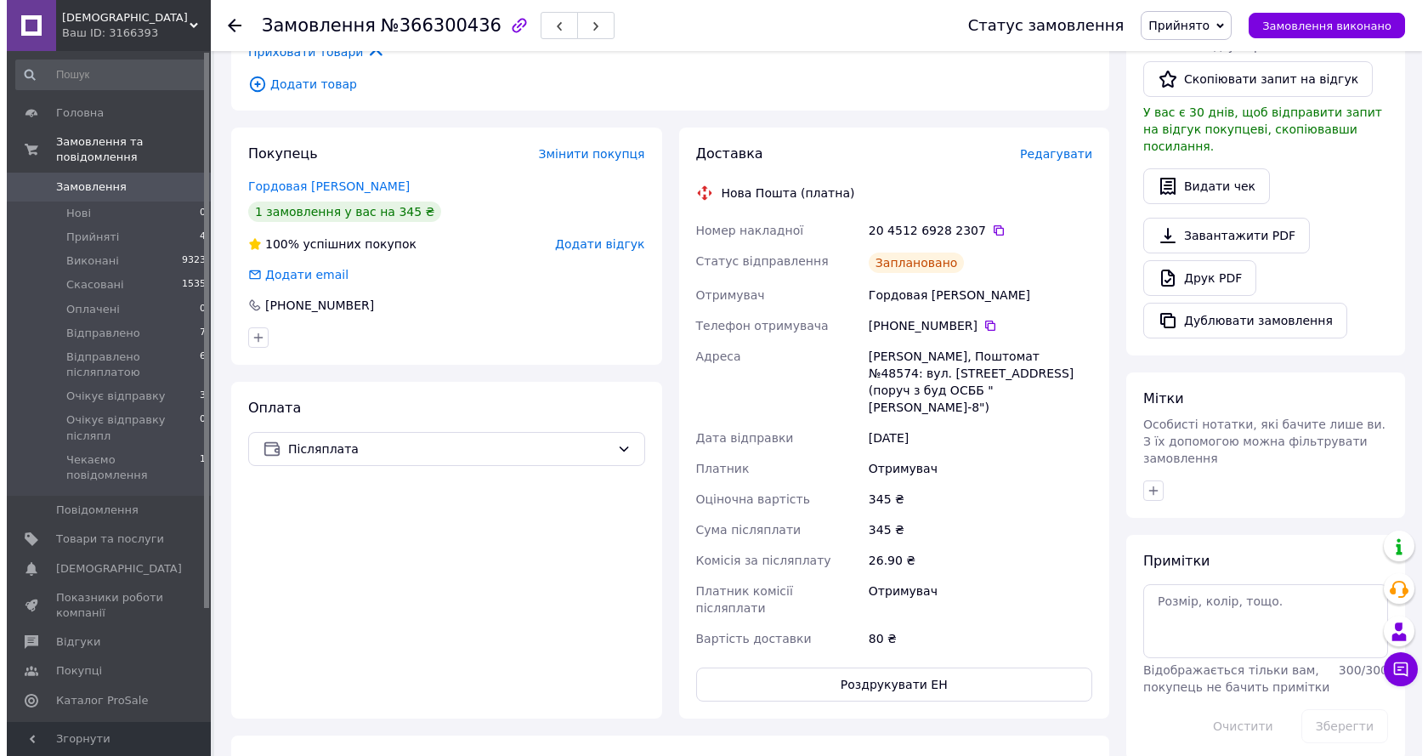
scroll to position [425, 0]
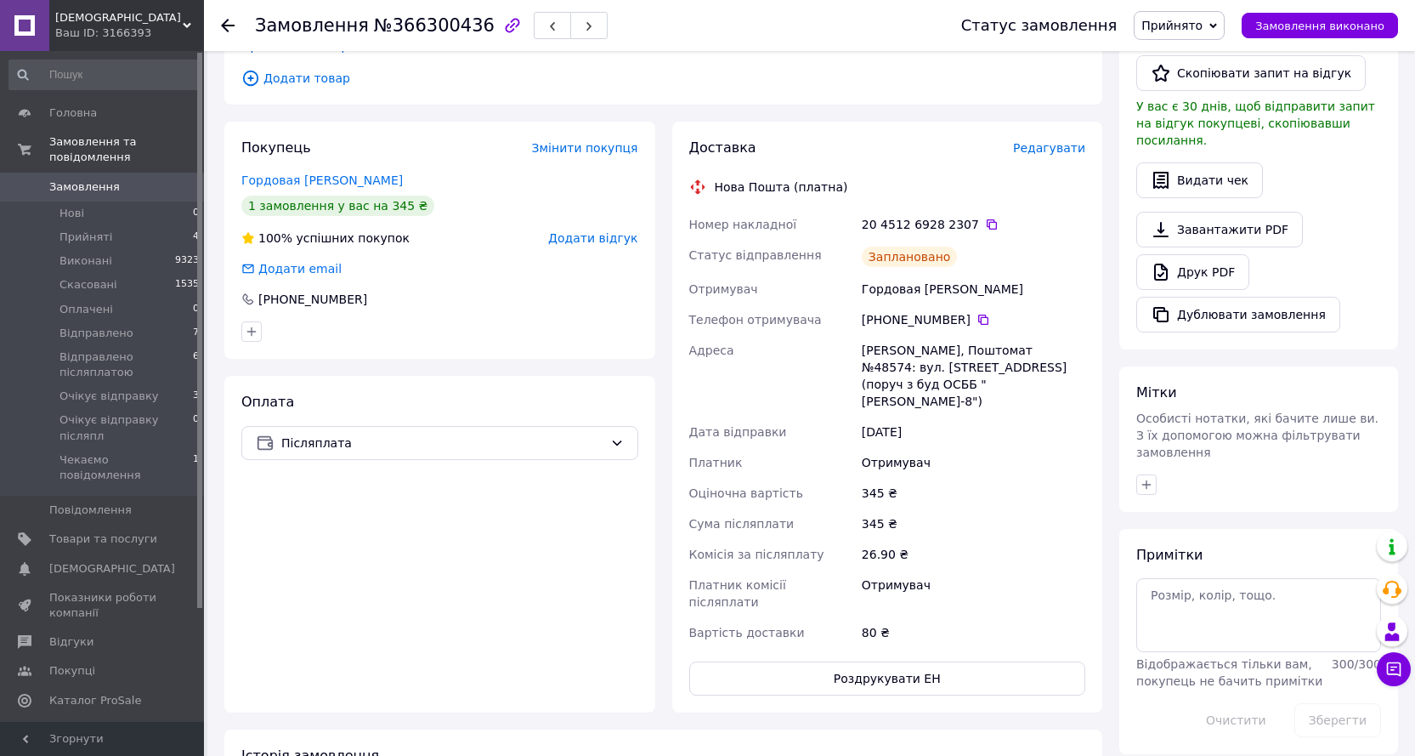
click at [1041, 152] on span "Редагувати" at bounding box center [1049, 148] width 72 height 14
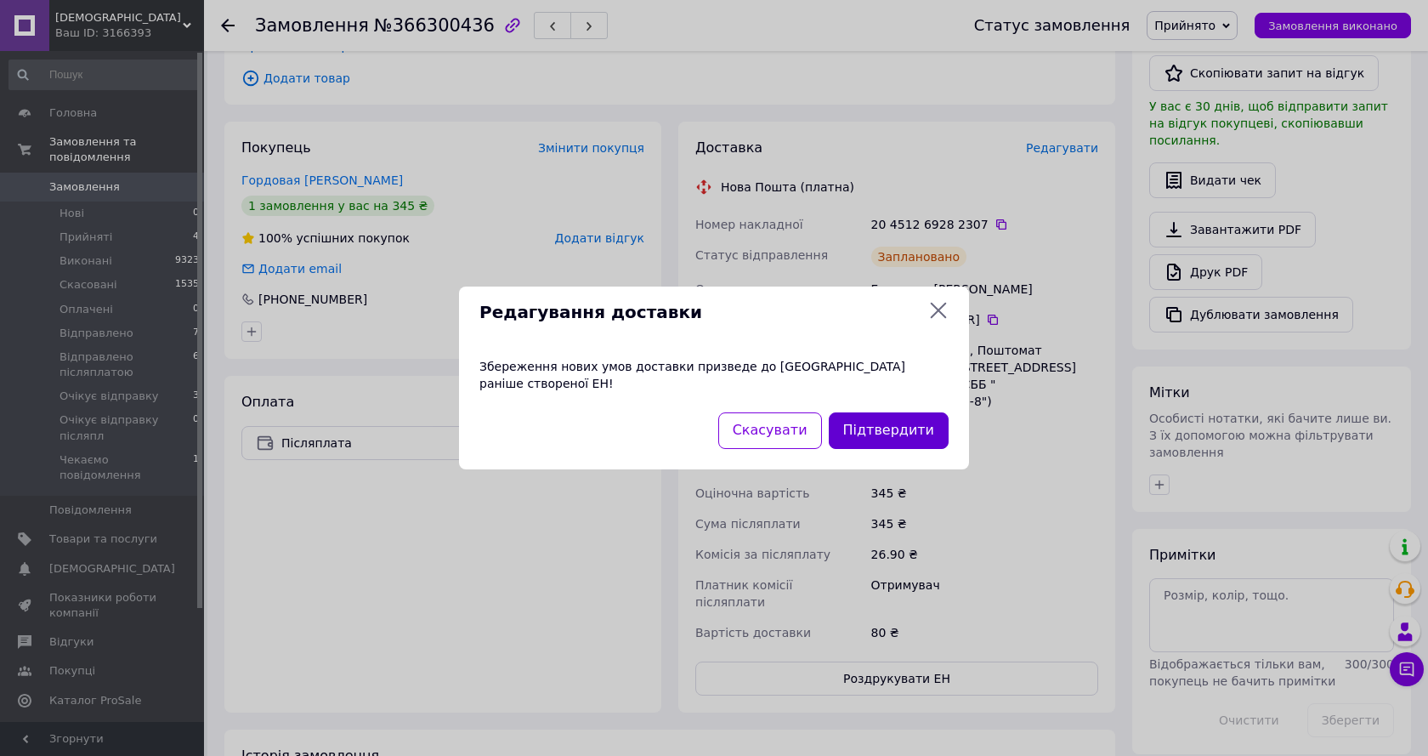
click at [903, 431] on button "Підтвердити" at bounding box center [889, 430] width 120 height 37
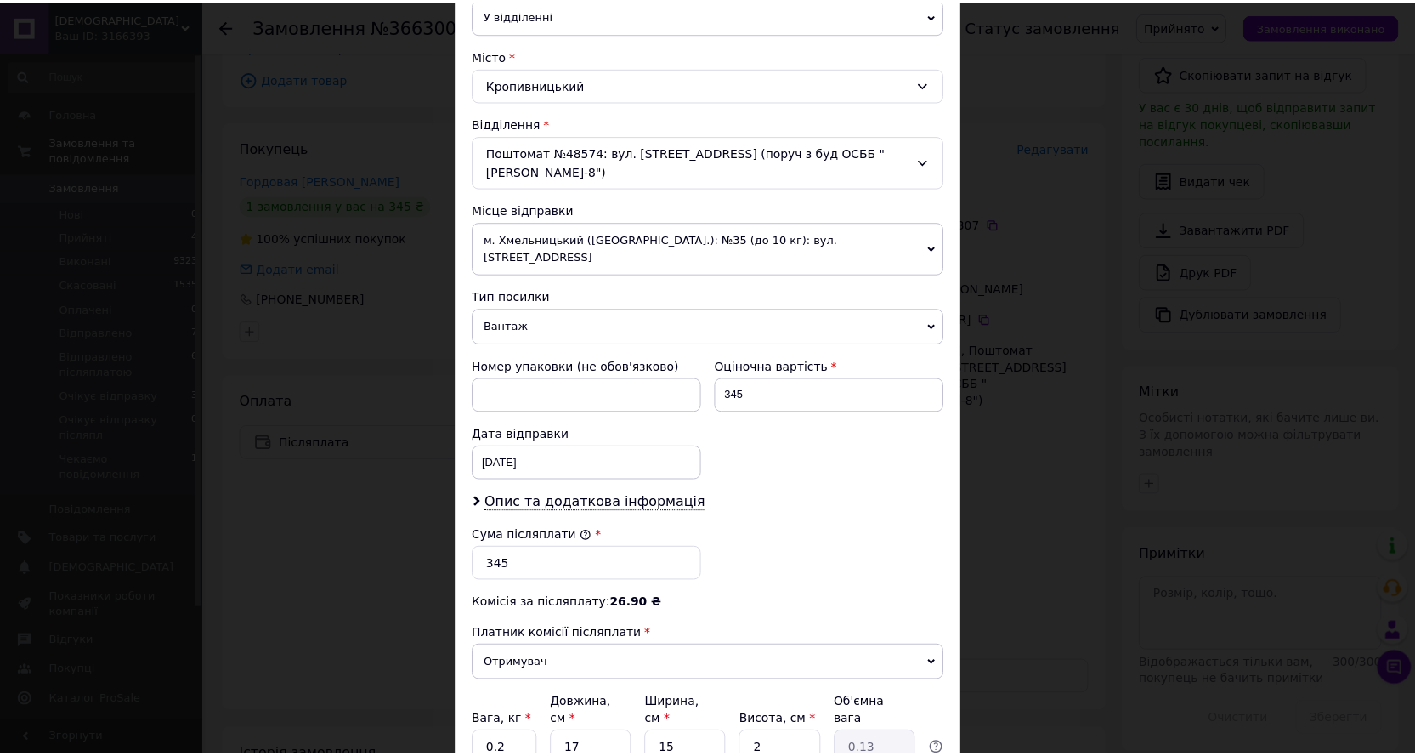
scroll to position [0, 0]
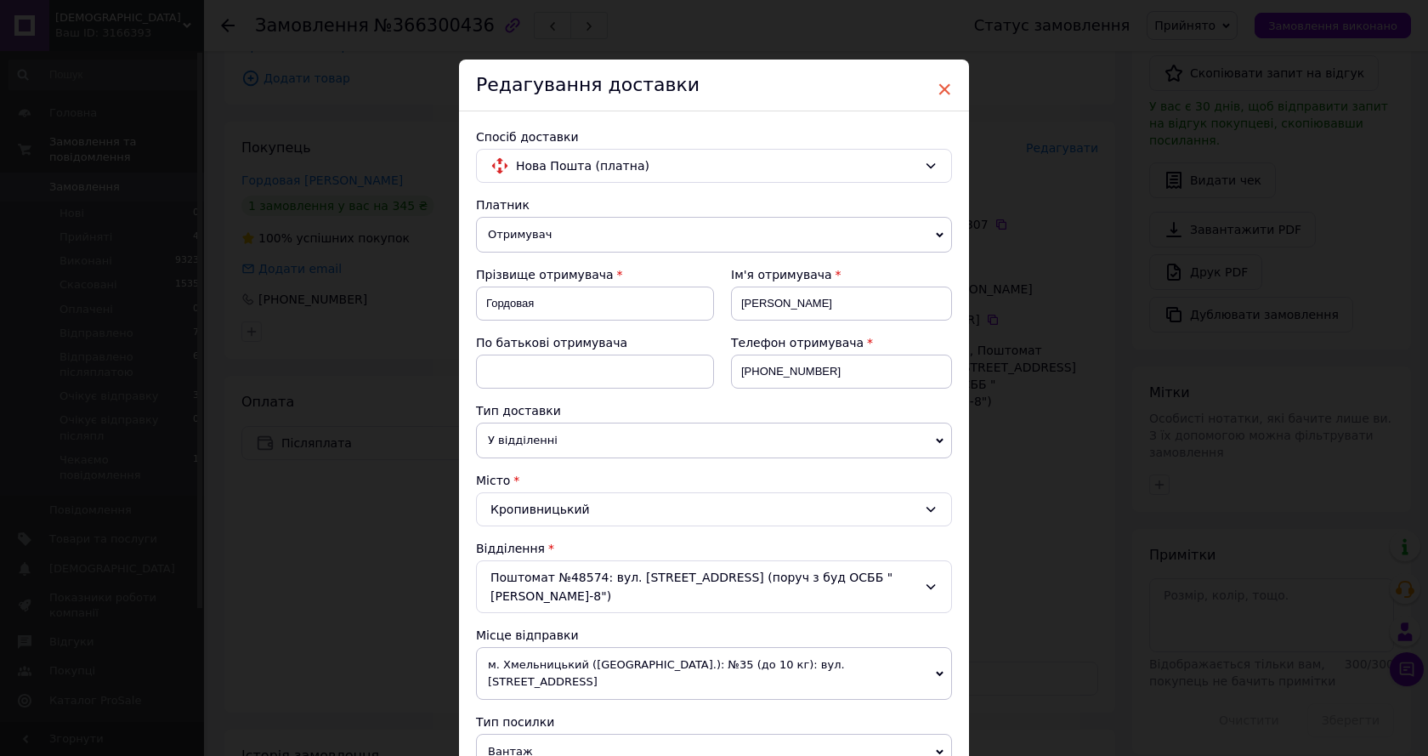
click at [938, 94] on span "×" at bounding box center [944, 89] width 15 height 29
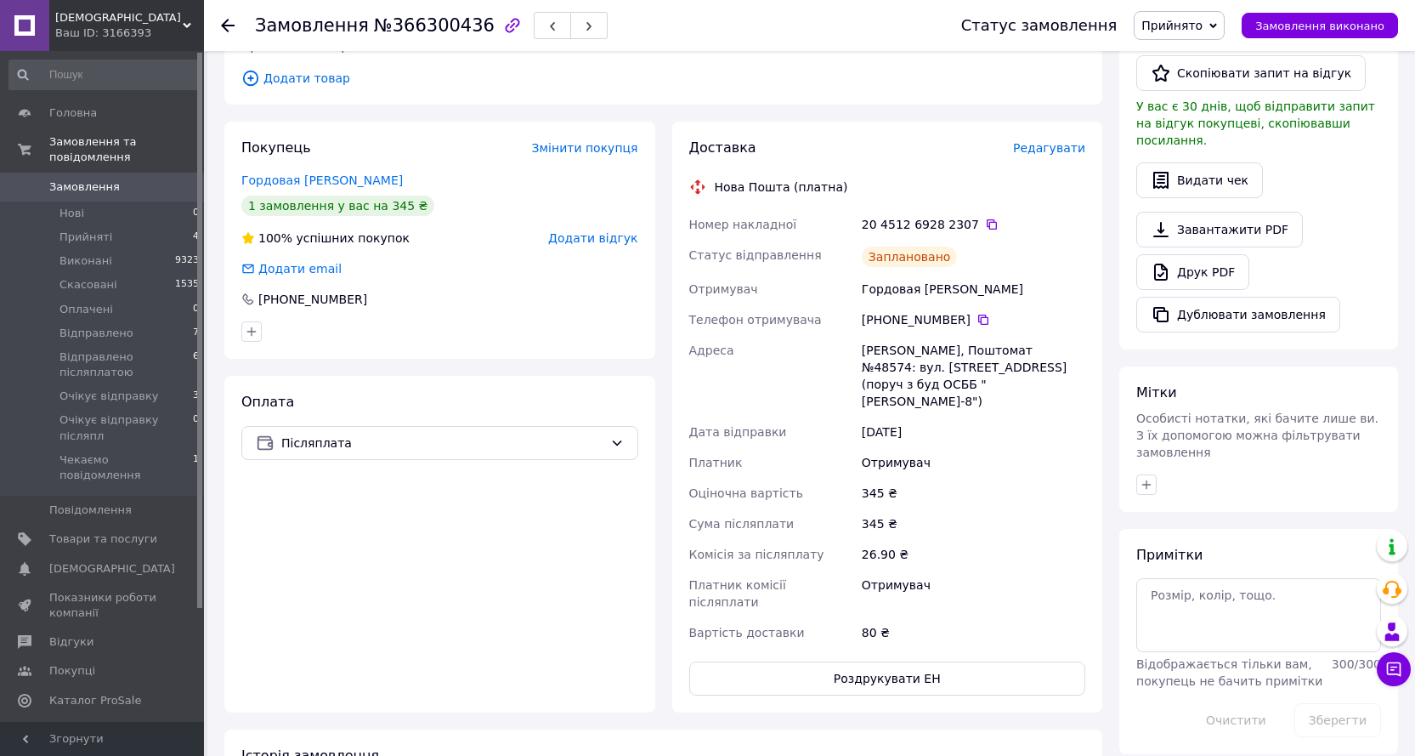
scroll to position [170, 0]
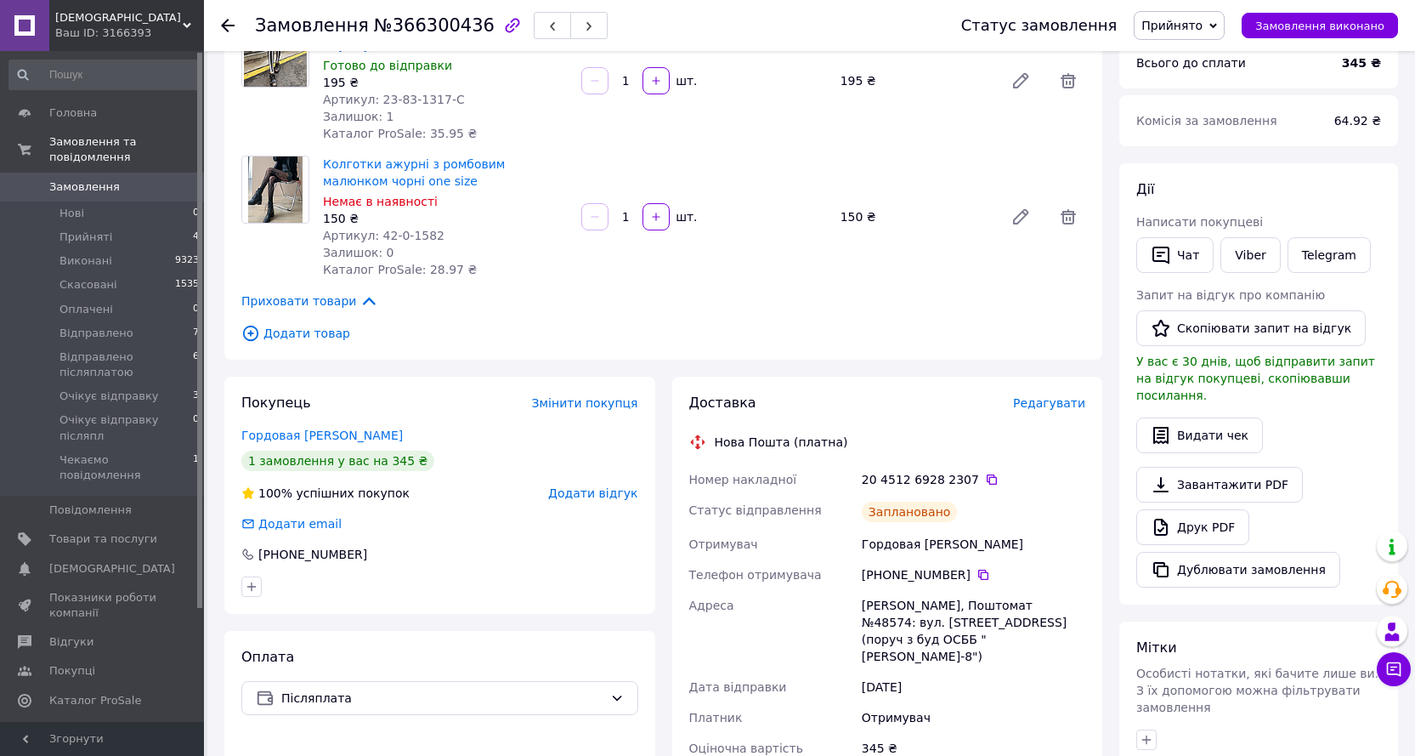
click at [1190, 26] on span "Прийнято" at bounding box center [1172, 26] width 61 height 14
click at [1222, 168] on li "Очікує відправку післяпл" at bounding box center [1218, 169] width 167 height 26
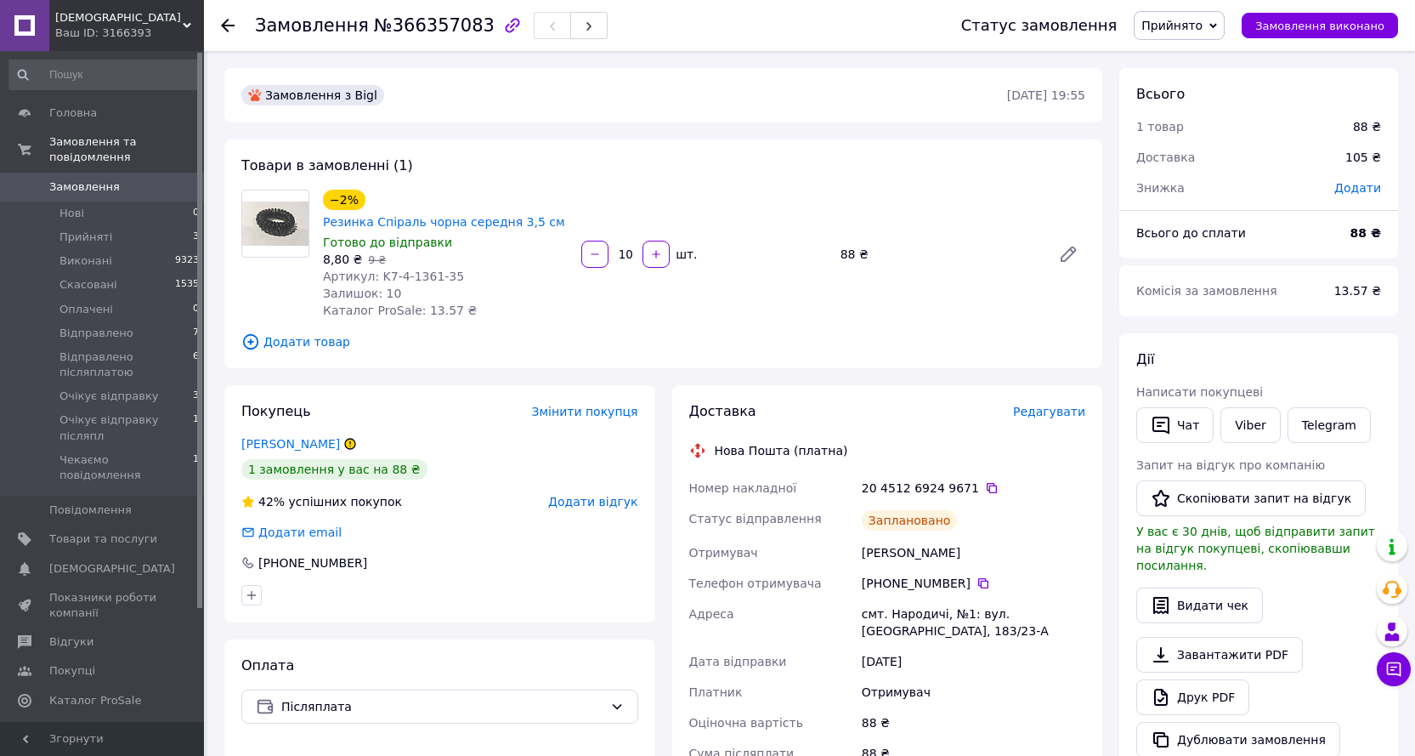
click at [1203, 20] on span "Прийнято" at bounding box center [1172, 26] width 61 height 14
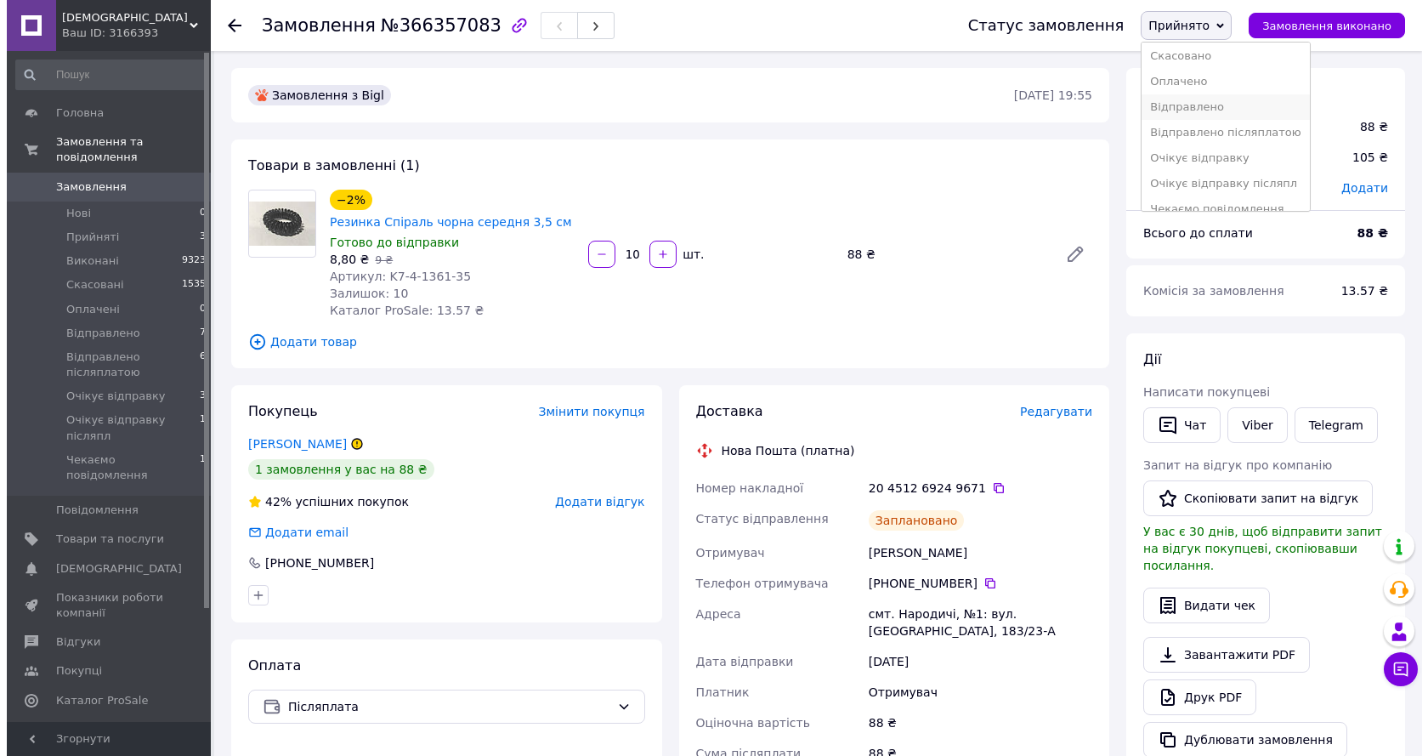
scroll to position [44, 0]
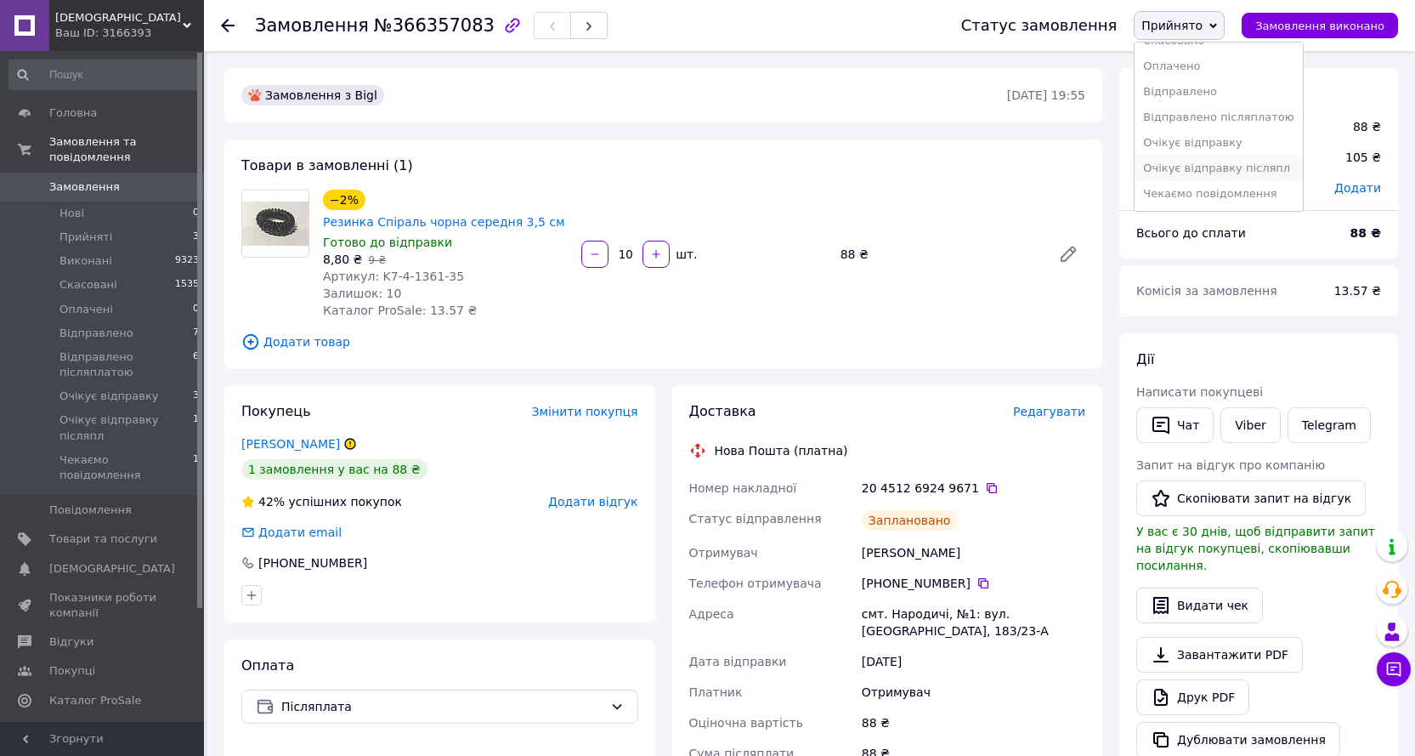
click at [1200, 164] on li "Очікує відправку післяпл" at bounding box center [1218, 169] width 167 height 26
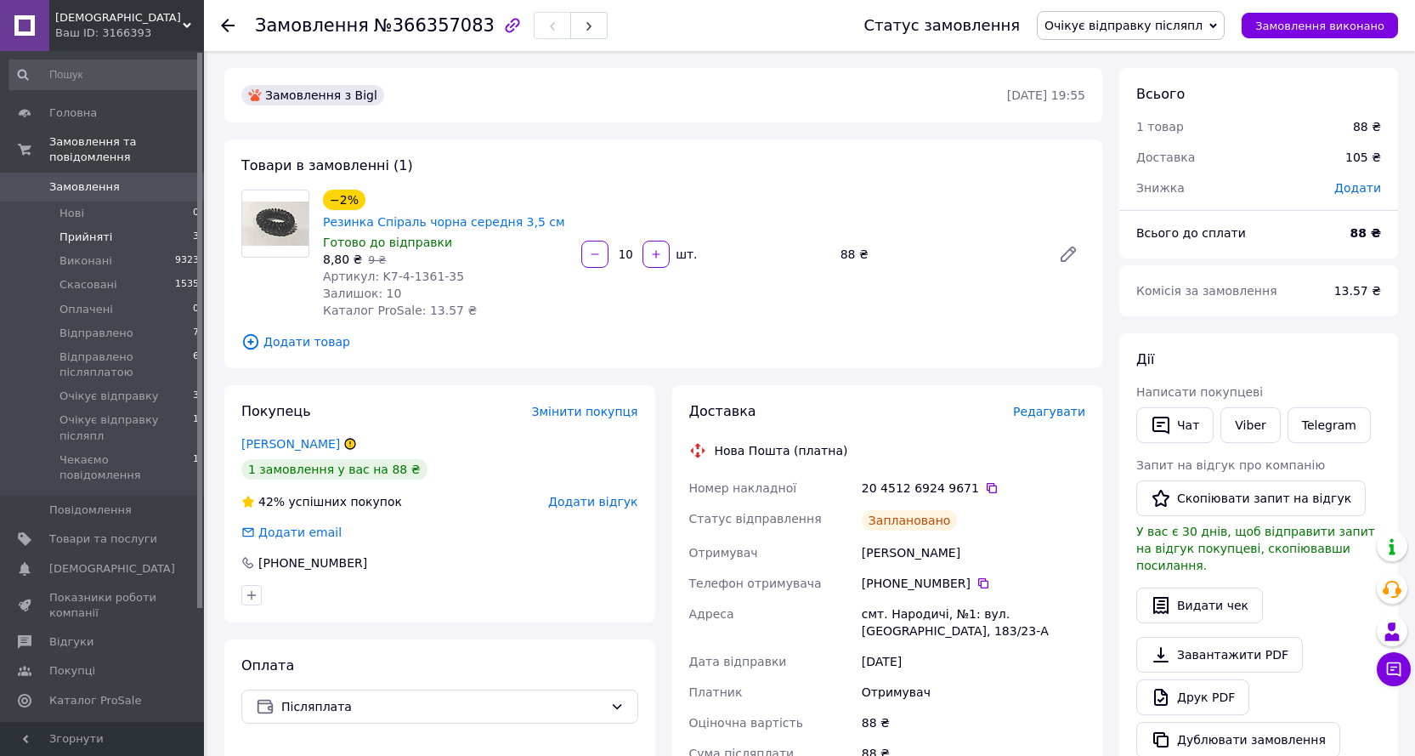
click at [88, 230] on span "Прийняті" at bounding box center [86, 237] width 53 height 15
